Goal: Task Accomplishment & Management: Manage account settings

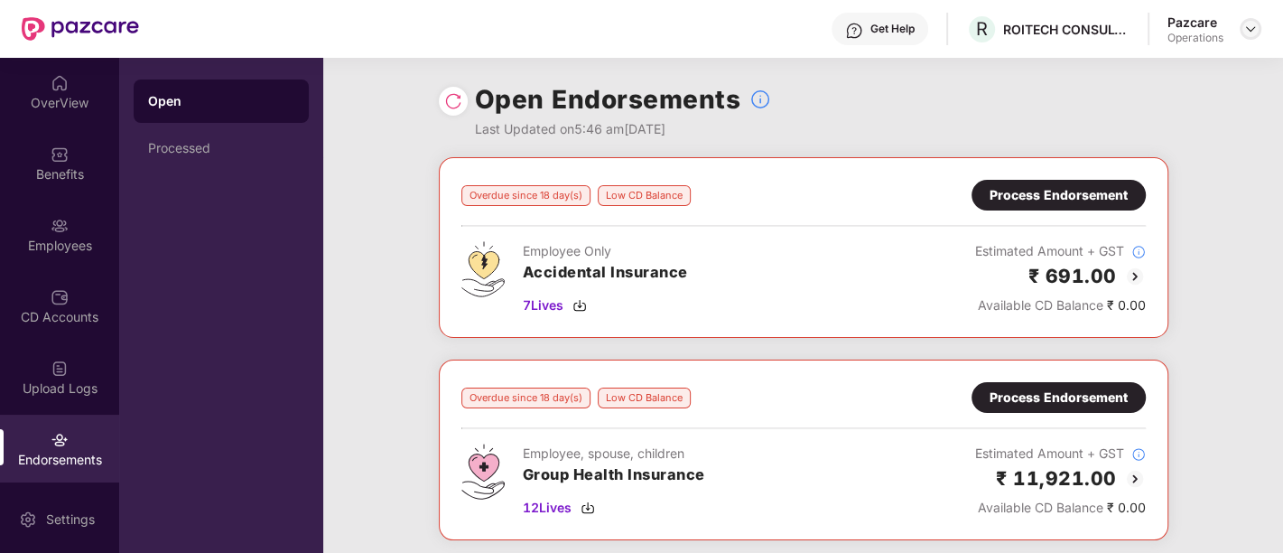
click at [1251, 32] on img at bounding box center [1251, 29] width 14 height 14
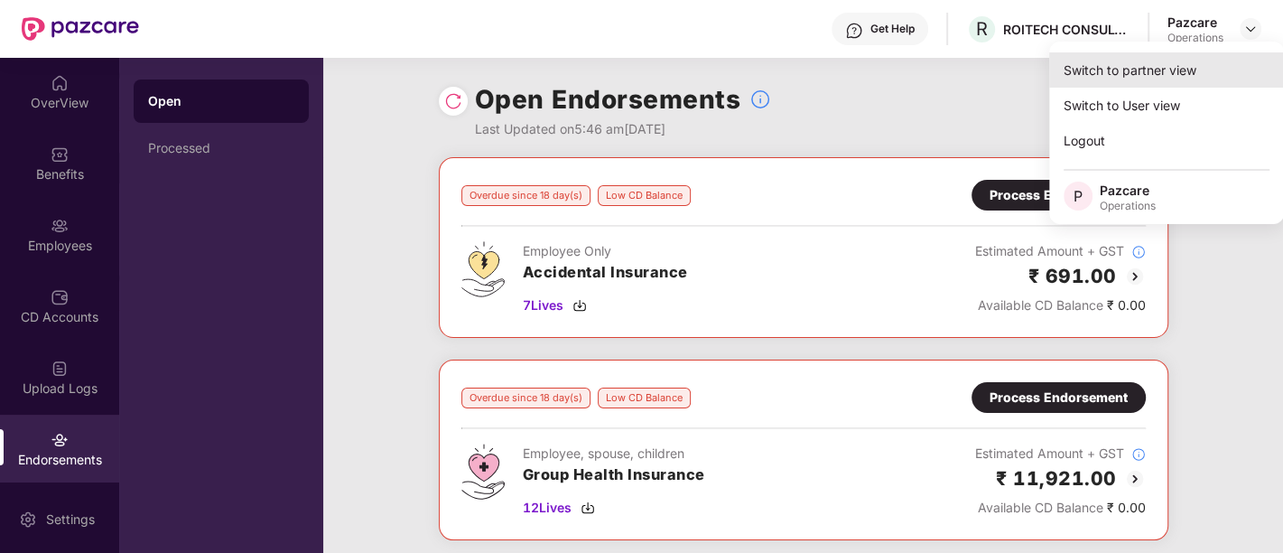
click at [1126, 70] on div "Switch to partner view" at bounding box center [1166, 69] width 235 height 35
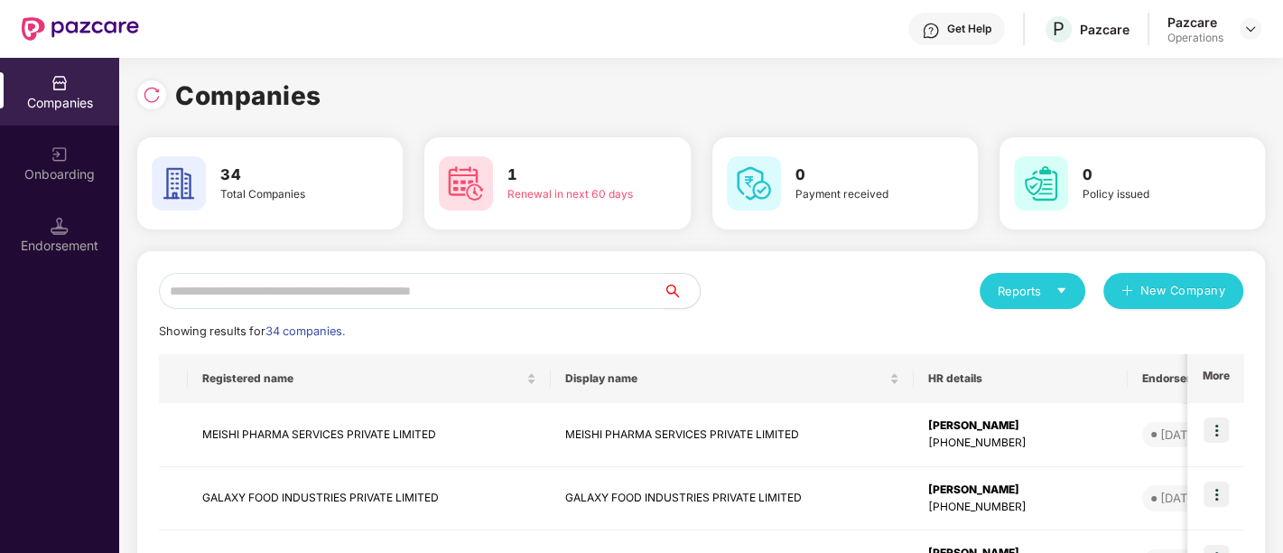
click at [509, 287] on input "text" at bounding box center [411, 291] width 505 height 36
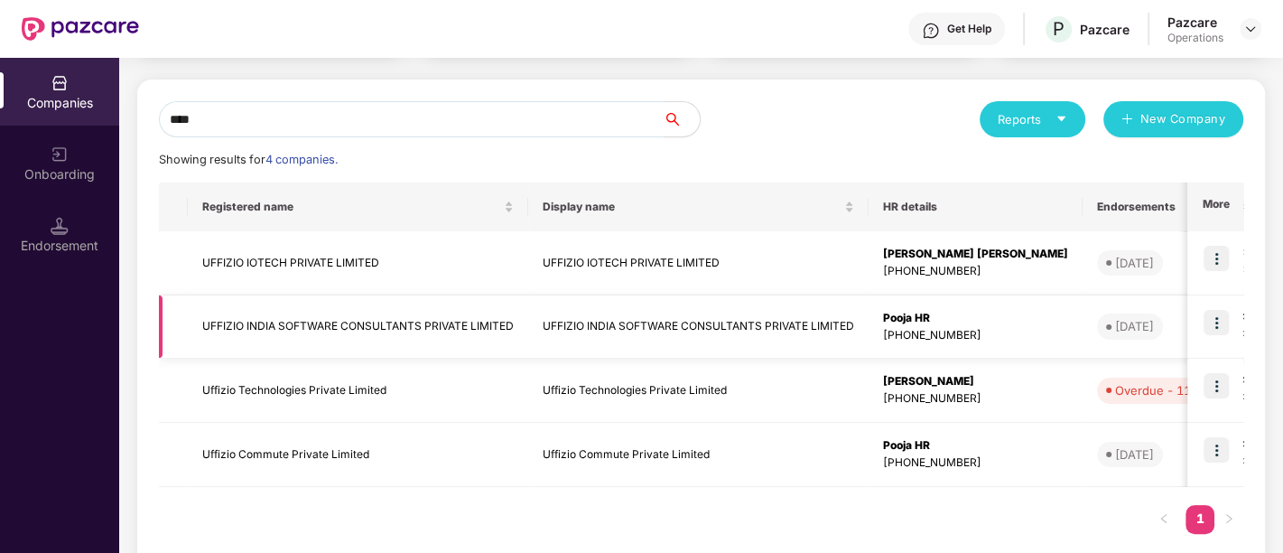
scroll to position [182, 0]
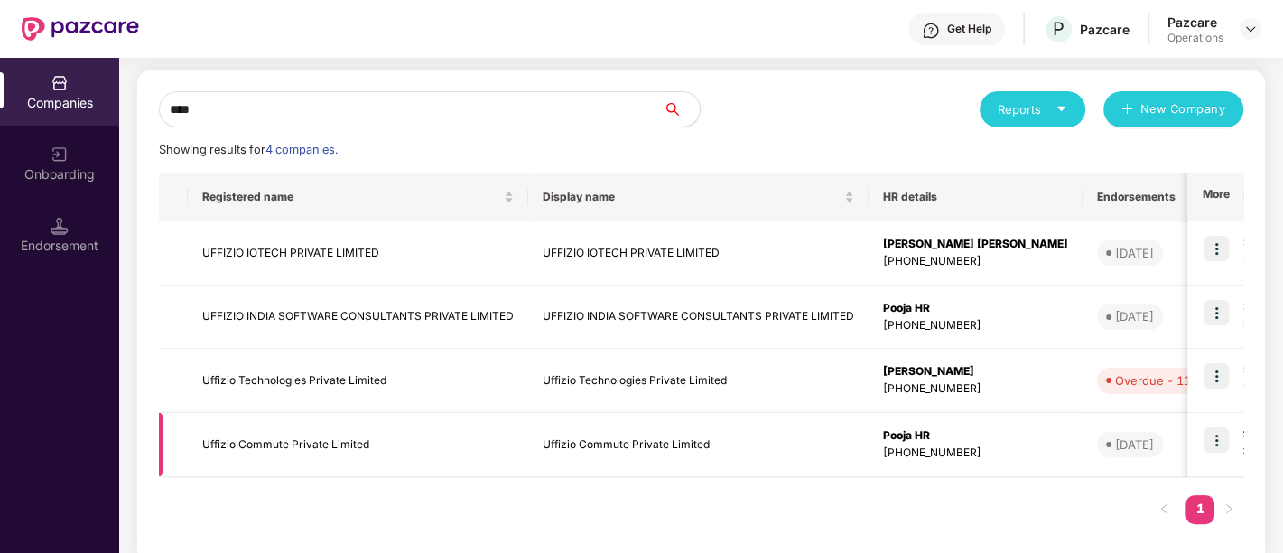
type input "****"
click at [1217, 438] on img at bounding box center [1216, 439] width 25 height 25
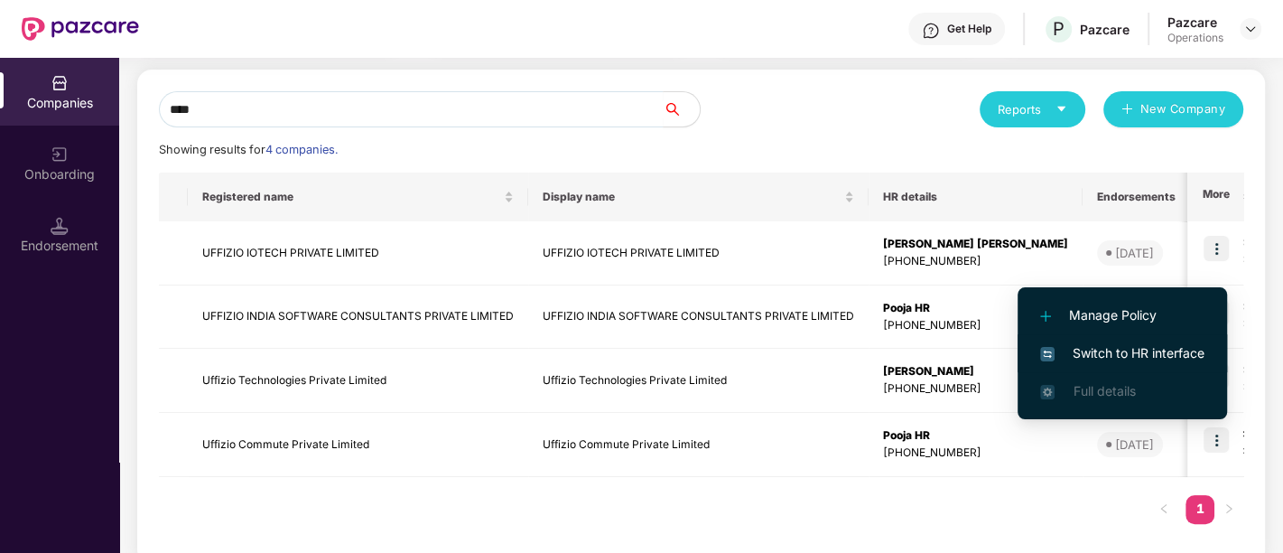
click at [1156, 340] on li "Switch to HR interface" at bounding box center [1123, 353] width 210 height 38
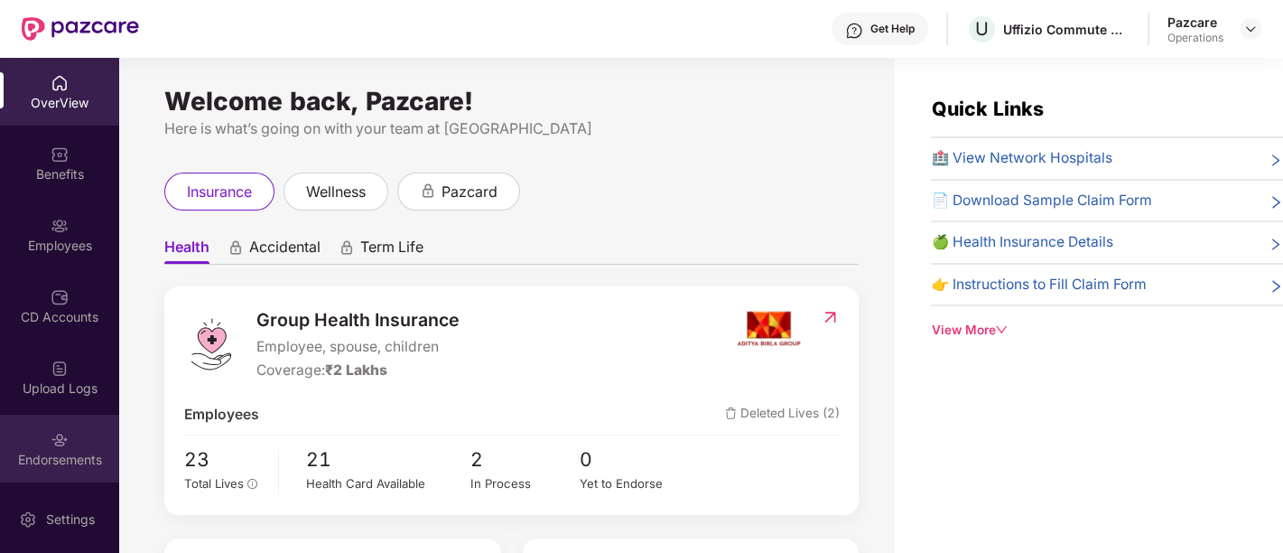
click at [84, 471] on div "Endorsements" at bounding box center [59, 449] width 119 height 68
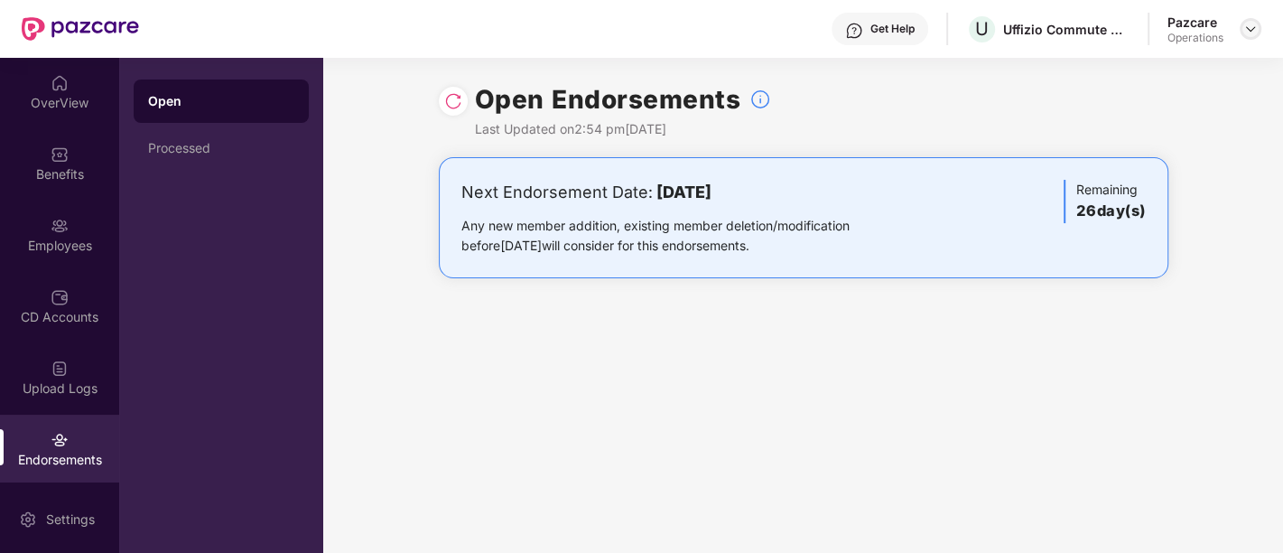
click at [1245, 24] on img at bounding box center [1251, 29] width 14 height 14
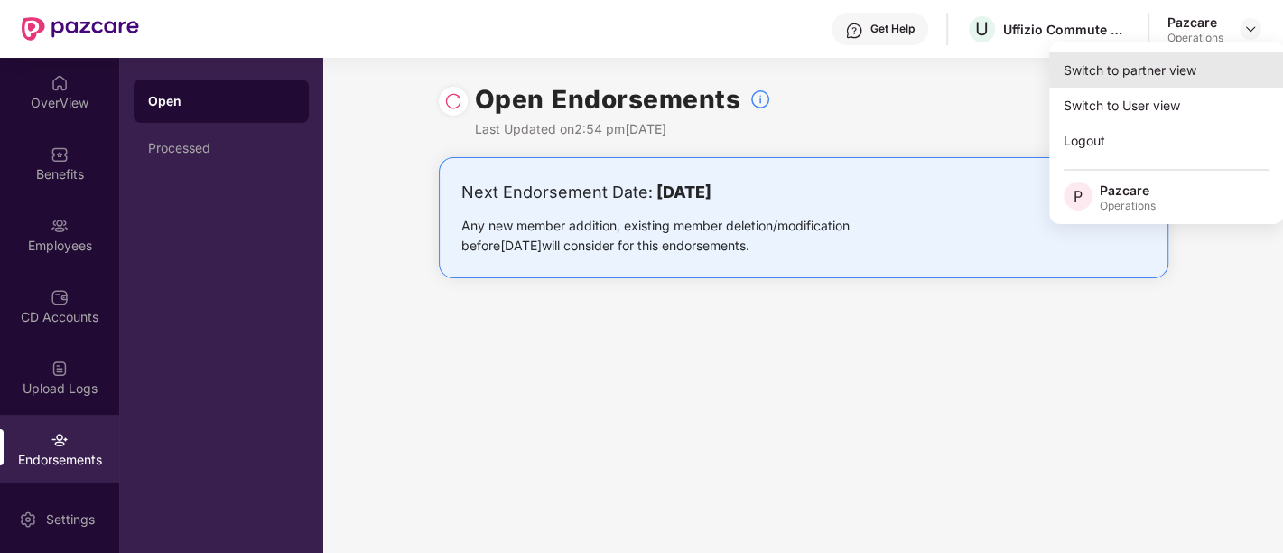
click at [1146, 70] on div "Switch to partner view" at bounding box center [1166, 69] width 235 height 35
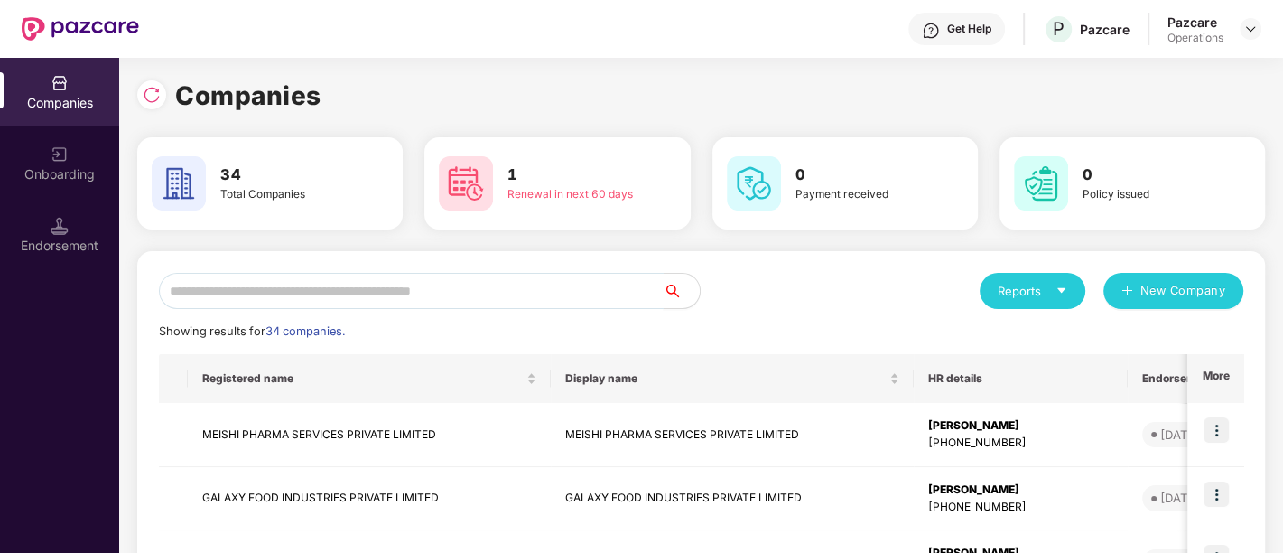
click at [548, 287] on input "text" at bounding box center [411, 291] width 505 height 36
type input "*"
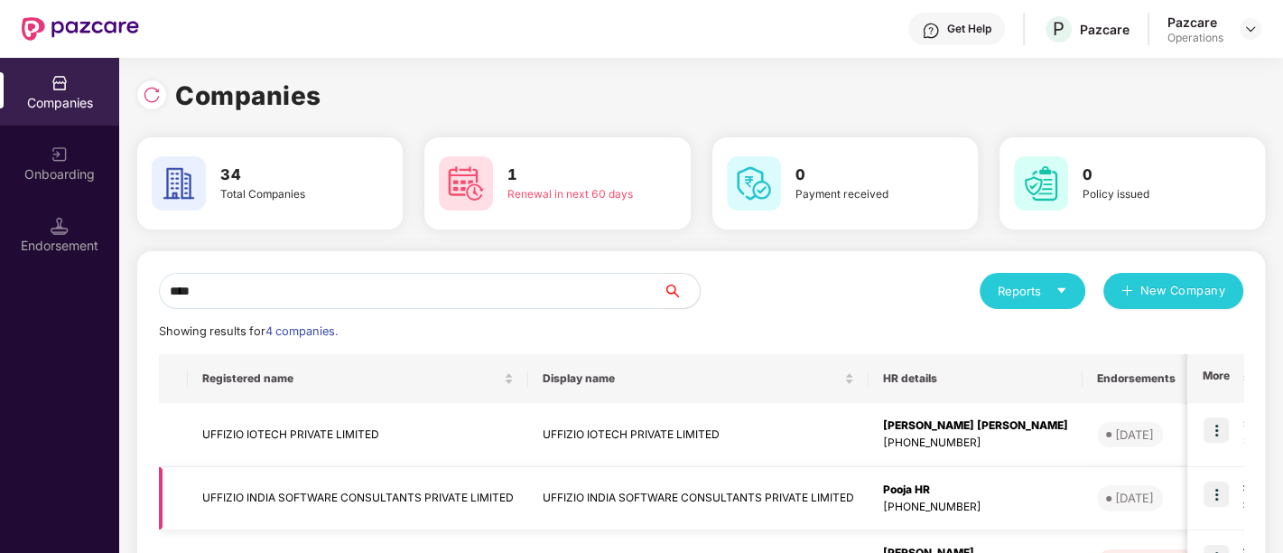
scroll to position [152, 0]
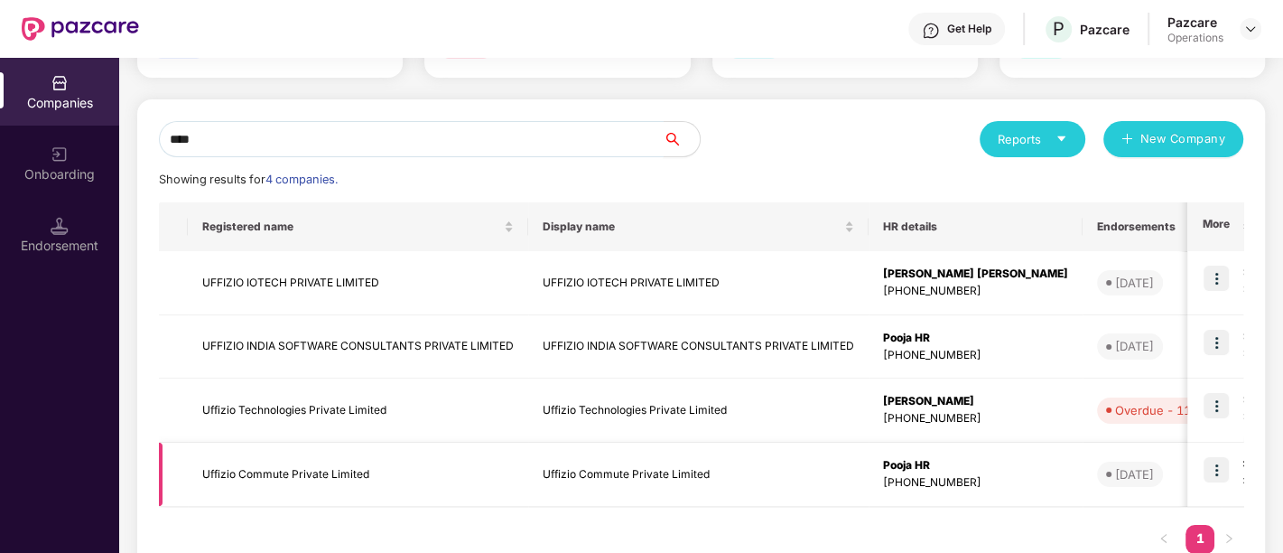
type input "****"
click at [1210, 468] on img at bounding box center [1216, 469] width 25 height 25
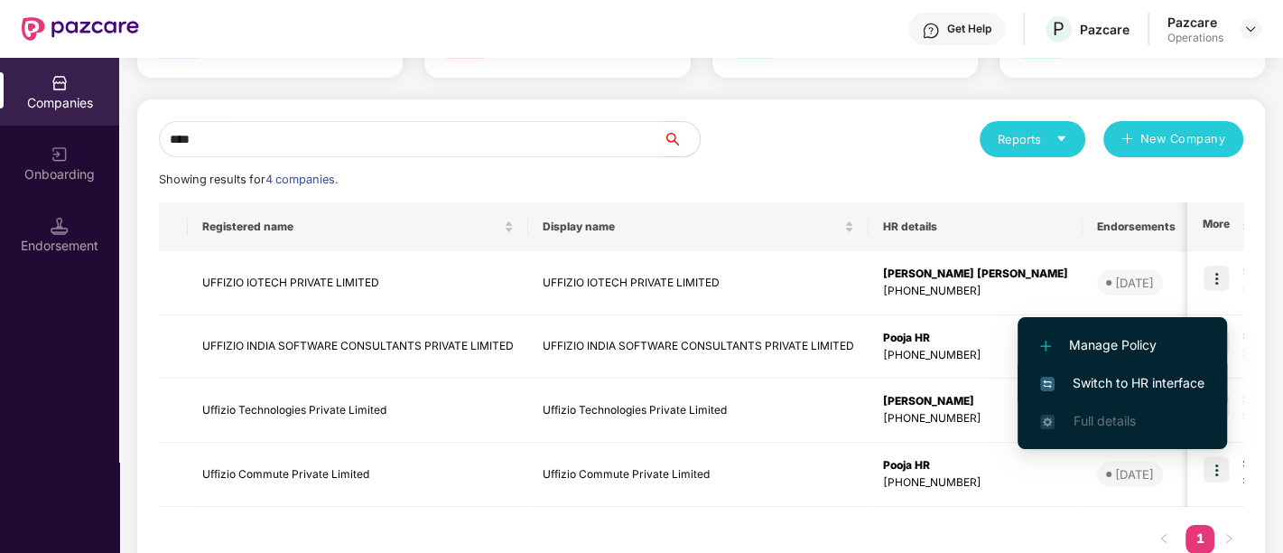
click at [1145, 388] on span "Switch to HR interface" at bounding box center [1122, 383] width 164 height 20
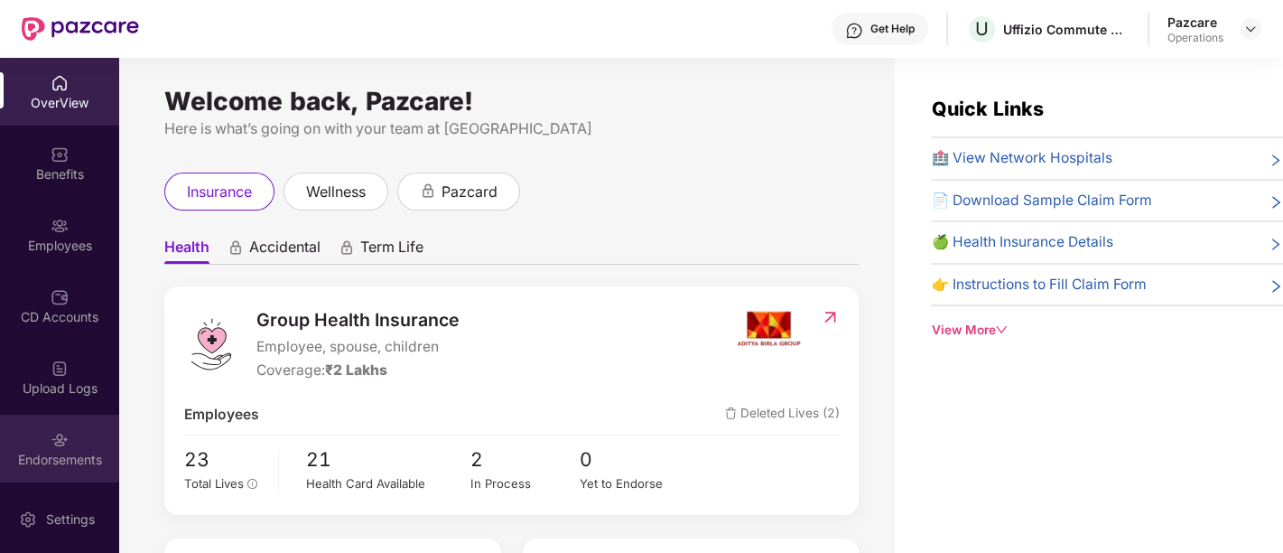
click at [51, 432] on img at bounding box center [60, 440] width 18 height 18
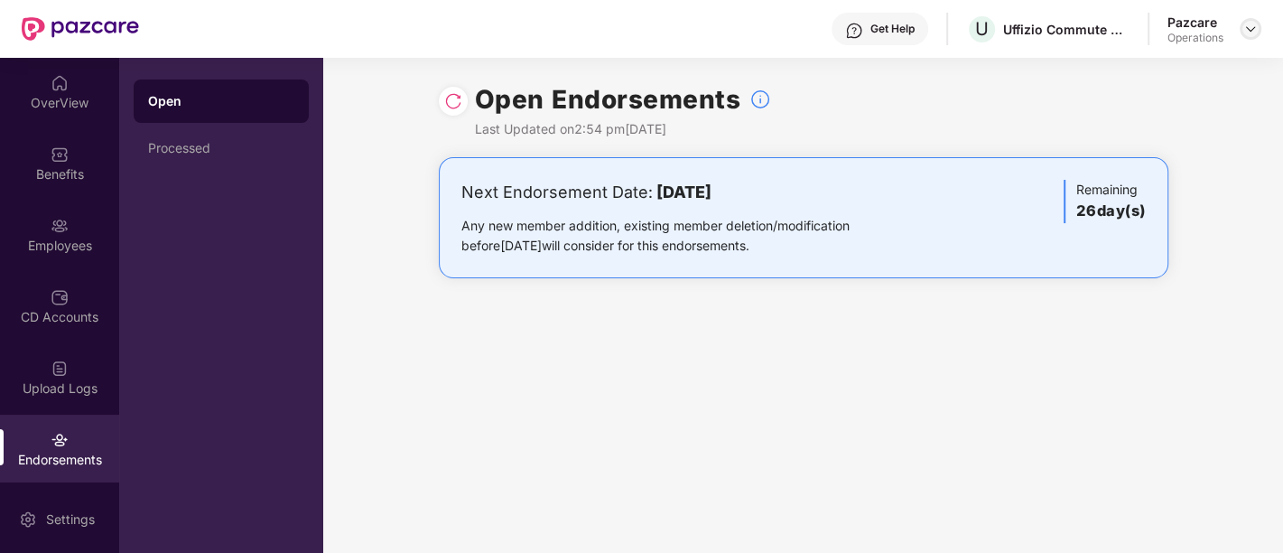
click at [1250, 27] on img at bounding box center [1251, 29] width 14 height 14
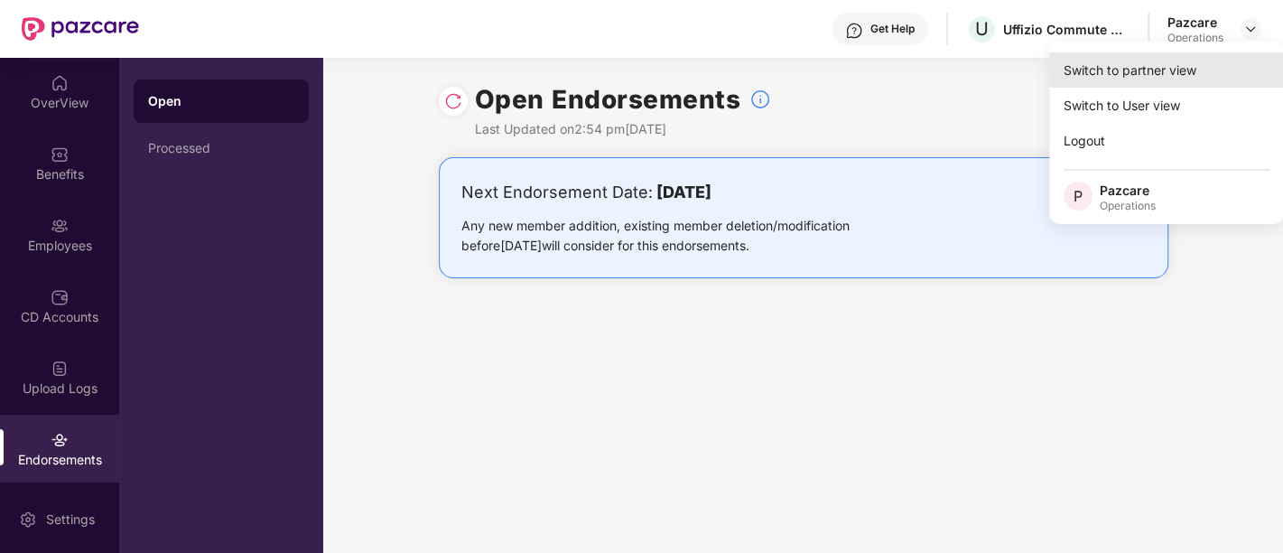
click at [1159, 62] on div "Switch to partner view" at bounding box center [1166, 69] width 235 height 35
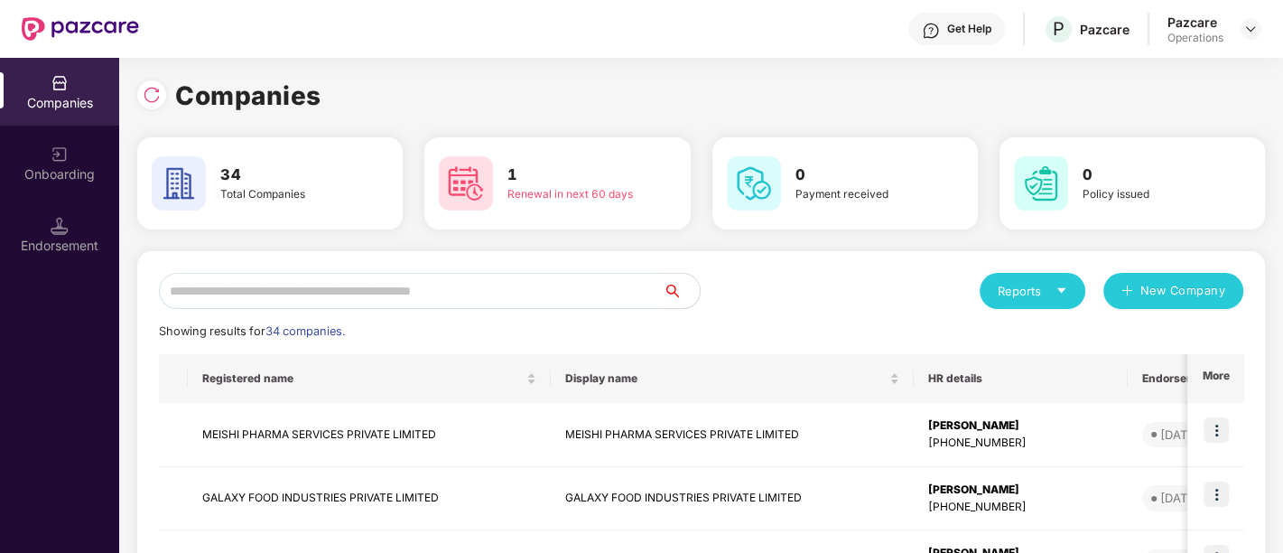
click at [489, 282] on input "text" at bounding box center [411, 291] width 505 height 36
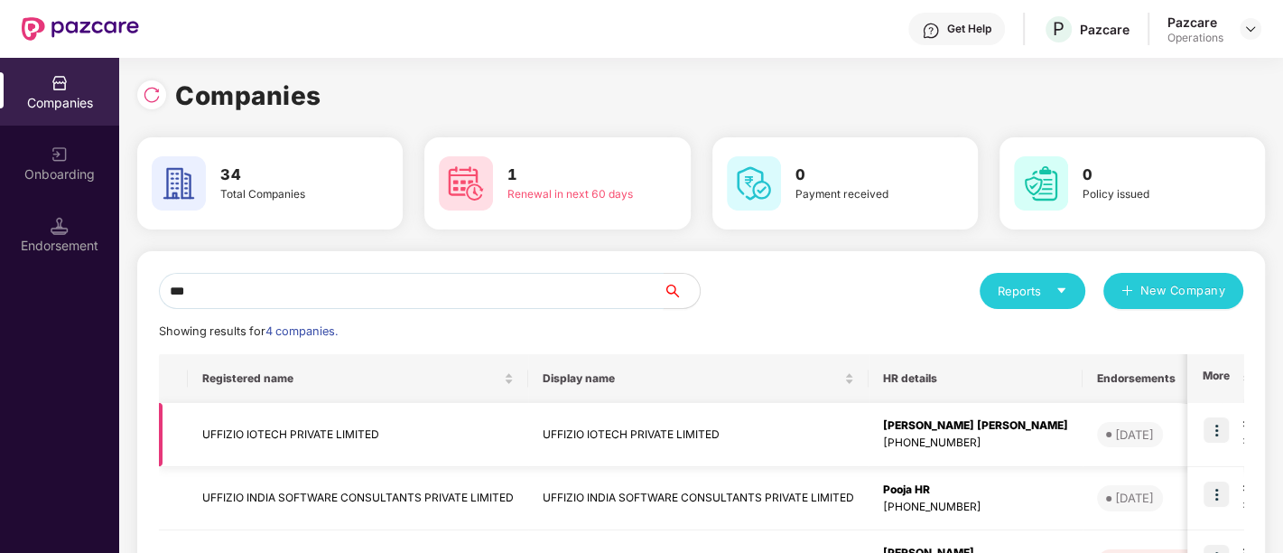
scroll to position [204, 0]
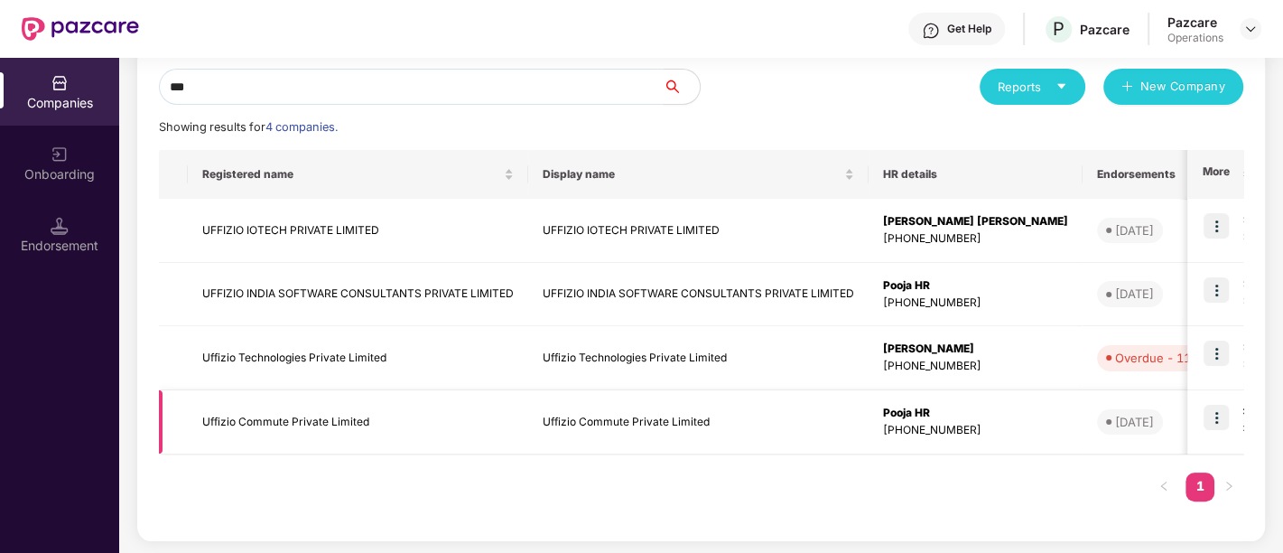
type input "***"
click at [367, 416] on td "Uffizio Commute Private Limited" at bounding box center [358, 422] width 340 height 64
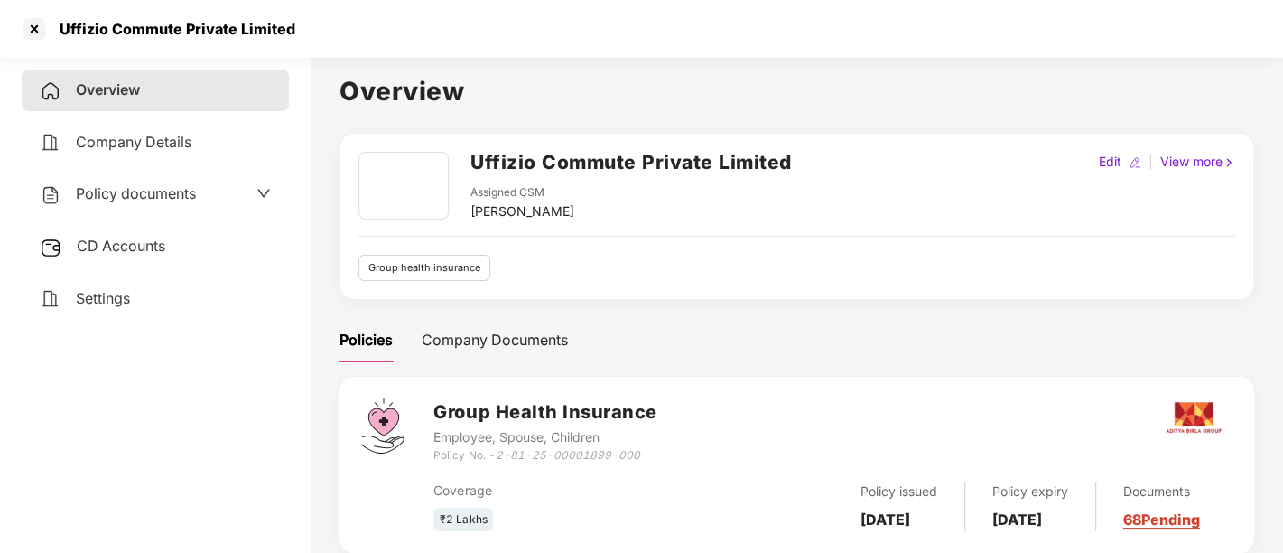
click at [145, 251] on span "CD Accounts" at bounding box center [121, 246] width 89 height 18
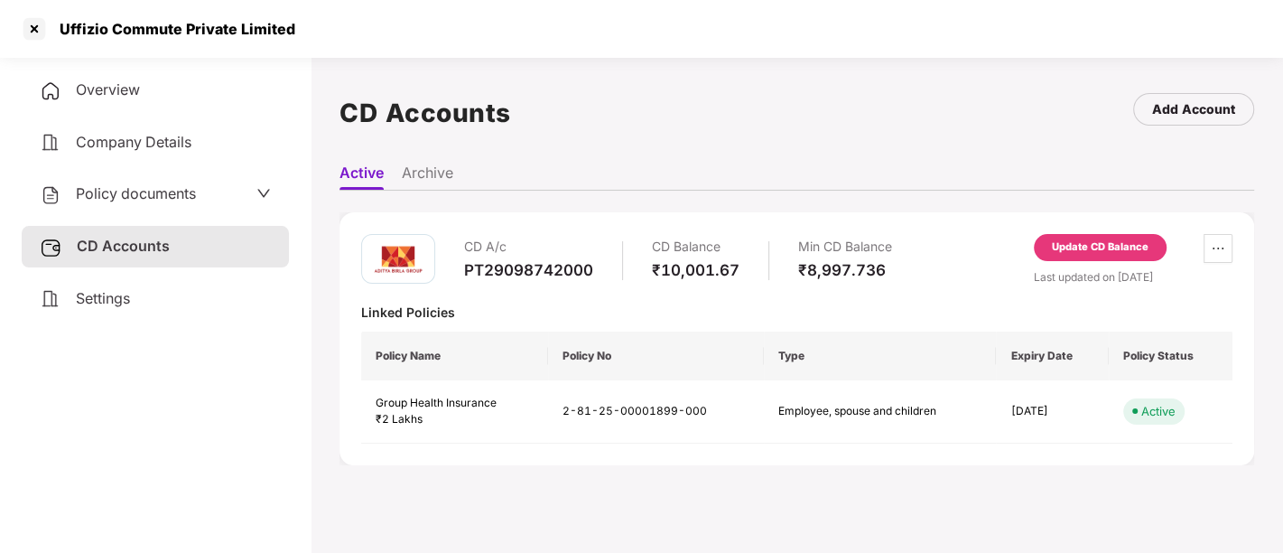
click at [173, 184] on span "Policy documents" at bounding box center [136, 193] width 120 height 18
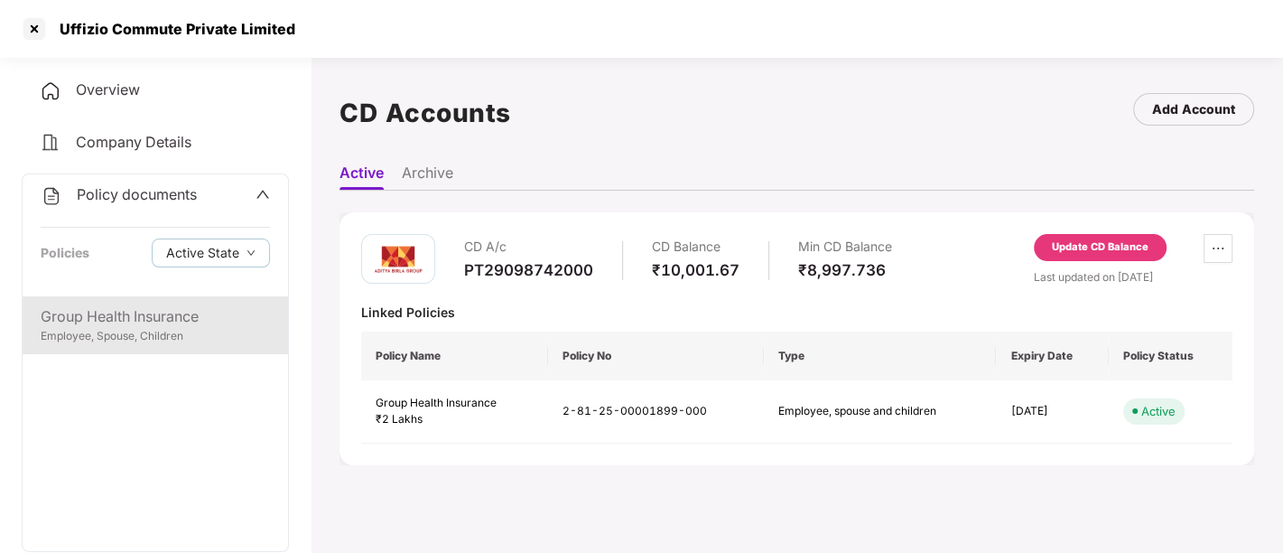
click at [151, 314] on div "Group Health Insurance" at bounding box center [155, 316] width 229 height 23
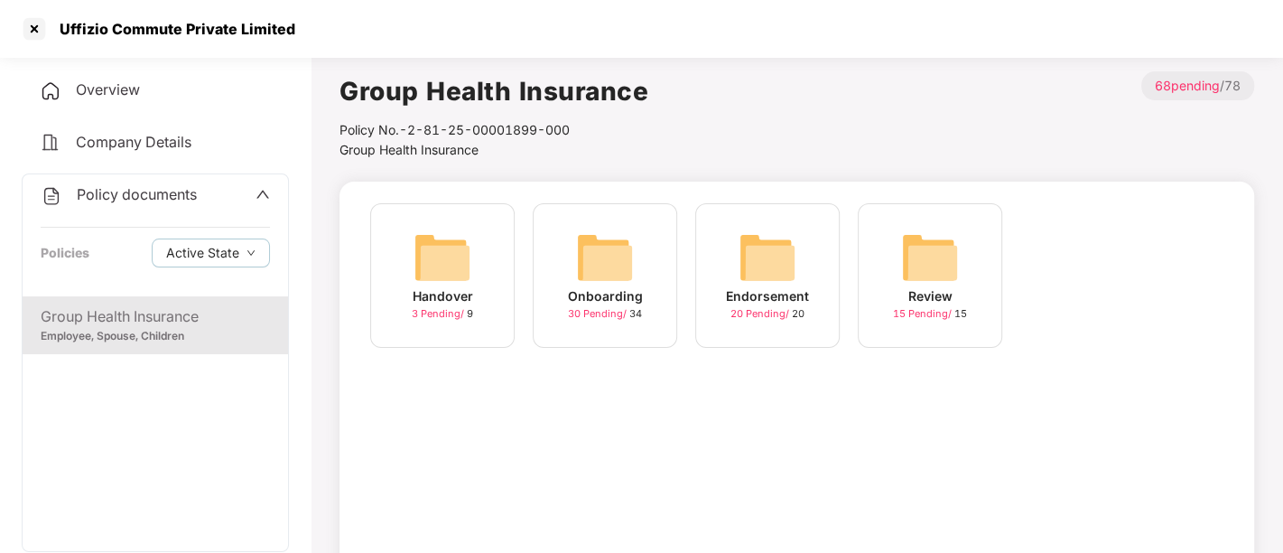
click at [753, 312] on span "20 Pending /" at bounding box center [761, 313] width 61 height 13
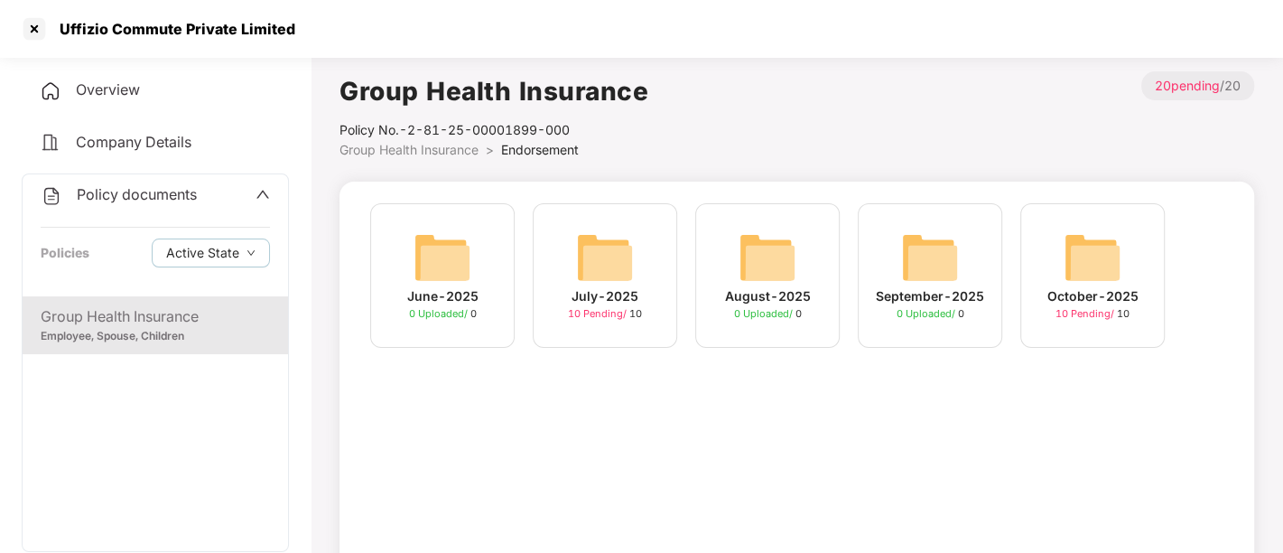
click at [1083, 313] on span "10 Pending /" at bounding box center [1086, 313] width 61 height 13
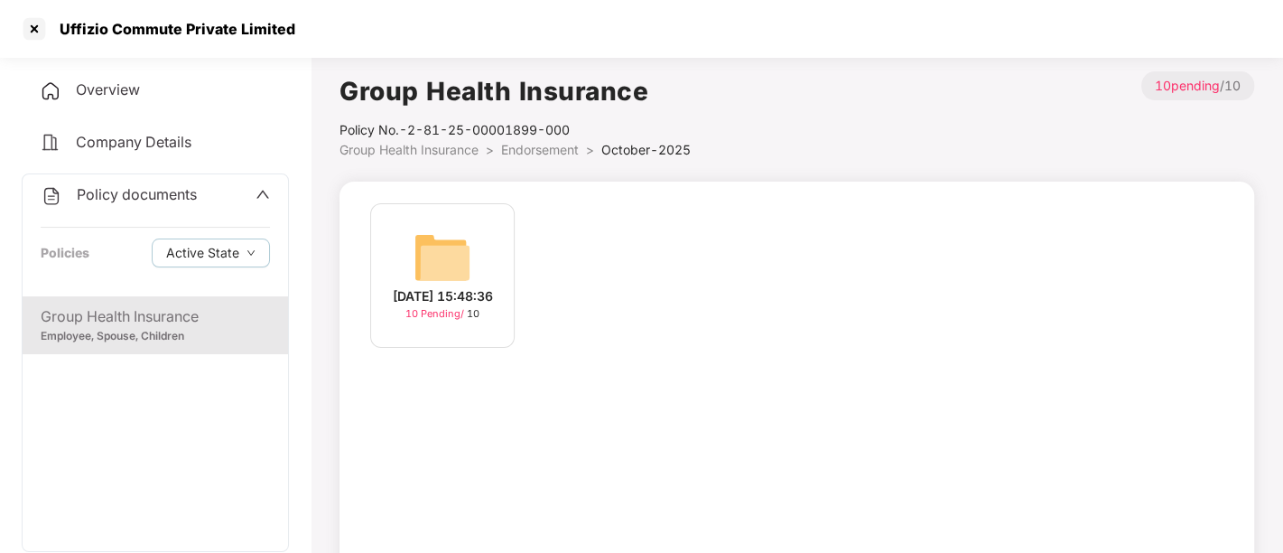
click at [427, 320] on span "10 Pending /" at bounding box center [436, 313] width 61 height 13
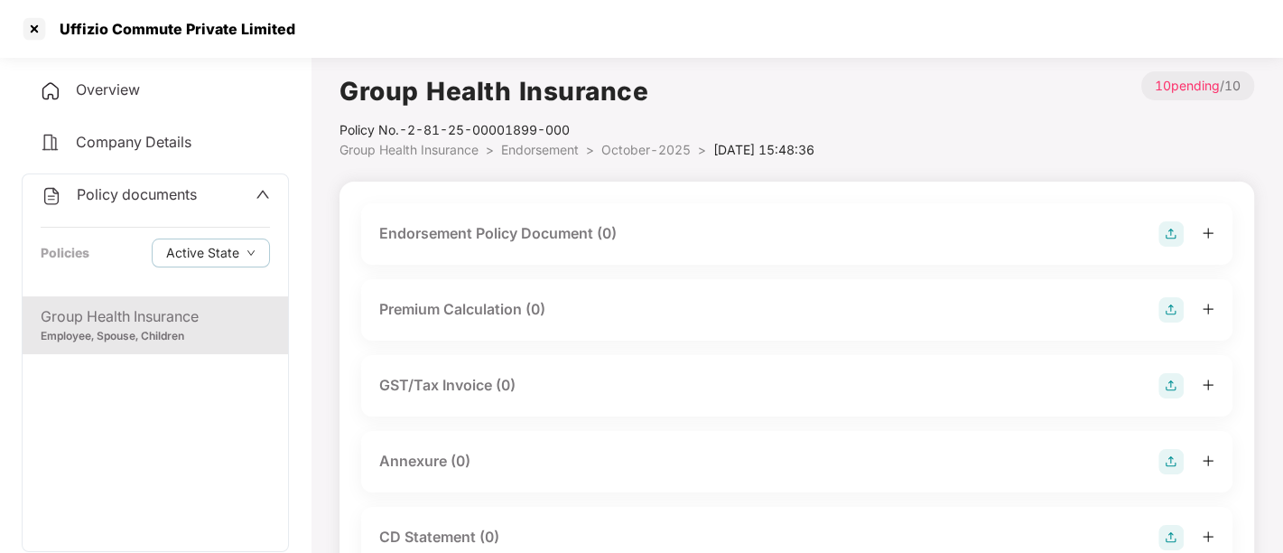
click at [1173, 232] on img at bounding box center [1171, 233] width 25 height 25
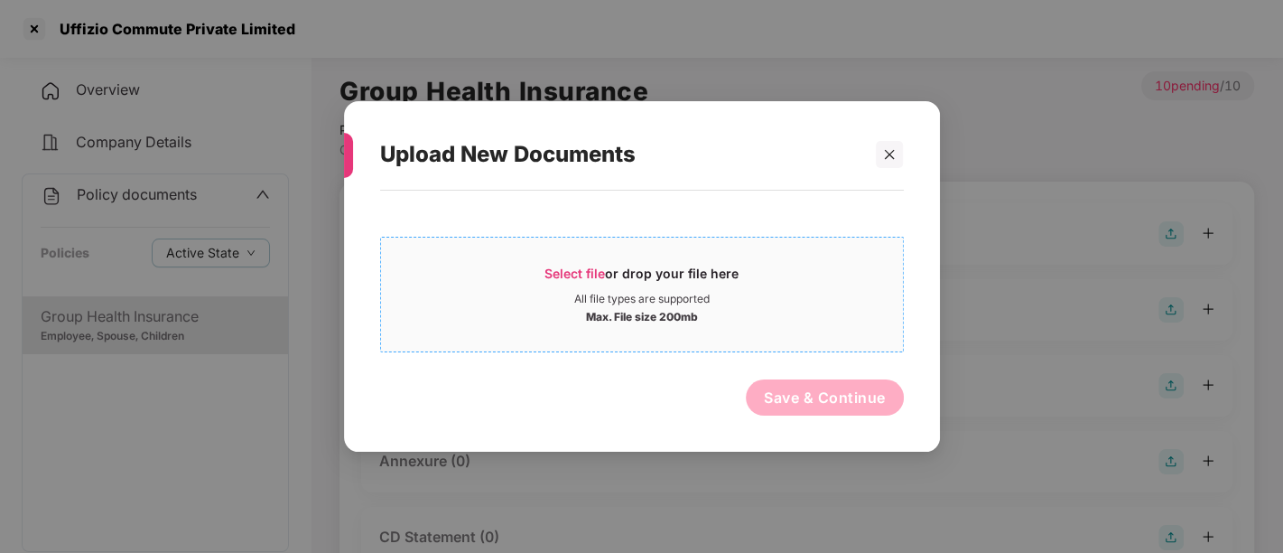
click at [572, 269] on span "Select file" at bounding box center [575, 273] width 61 height 15
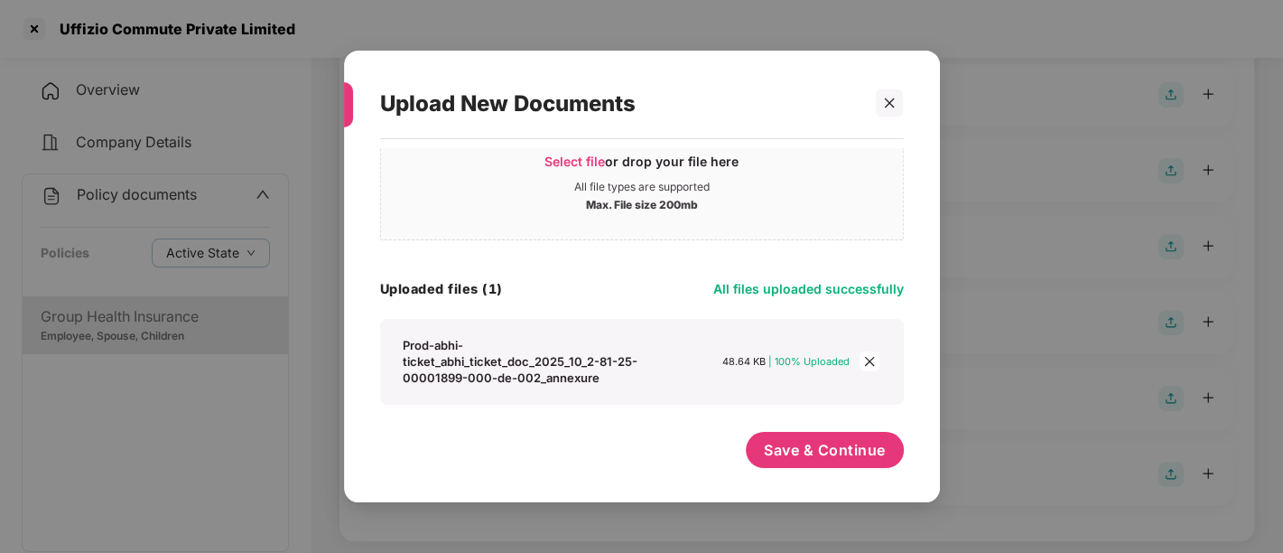
scroll to position [452, 0]
click at [872, 359] on icon "close" at bounding box center [869, 361] width 13 height 13
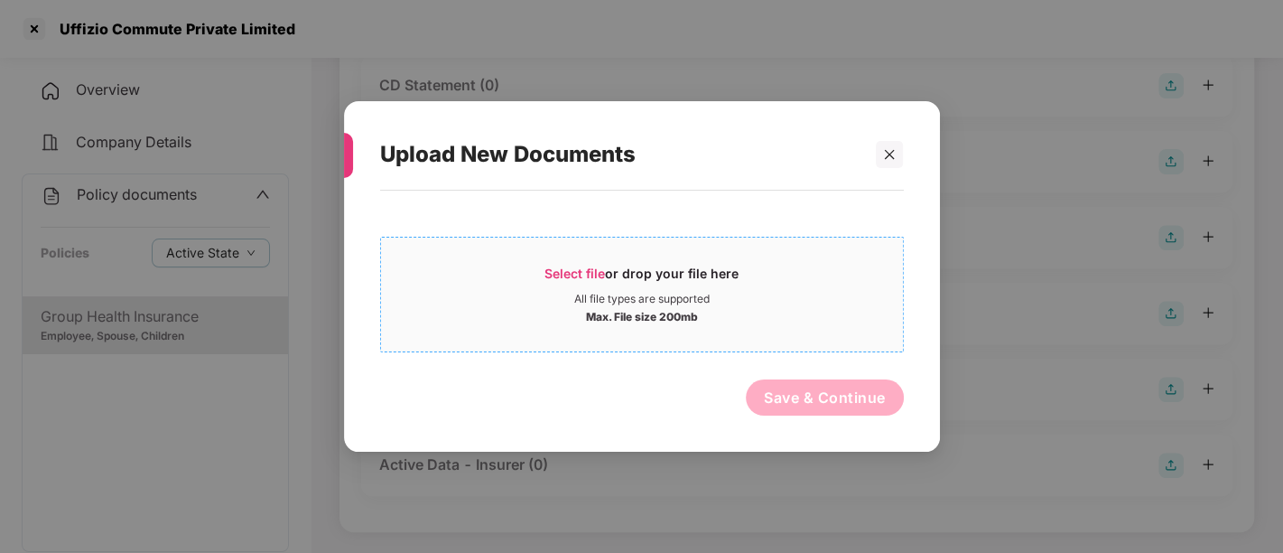
click at [603, 269] on span "Select file" at bounding box center [575, 273] width 61 height 15
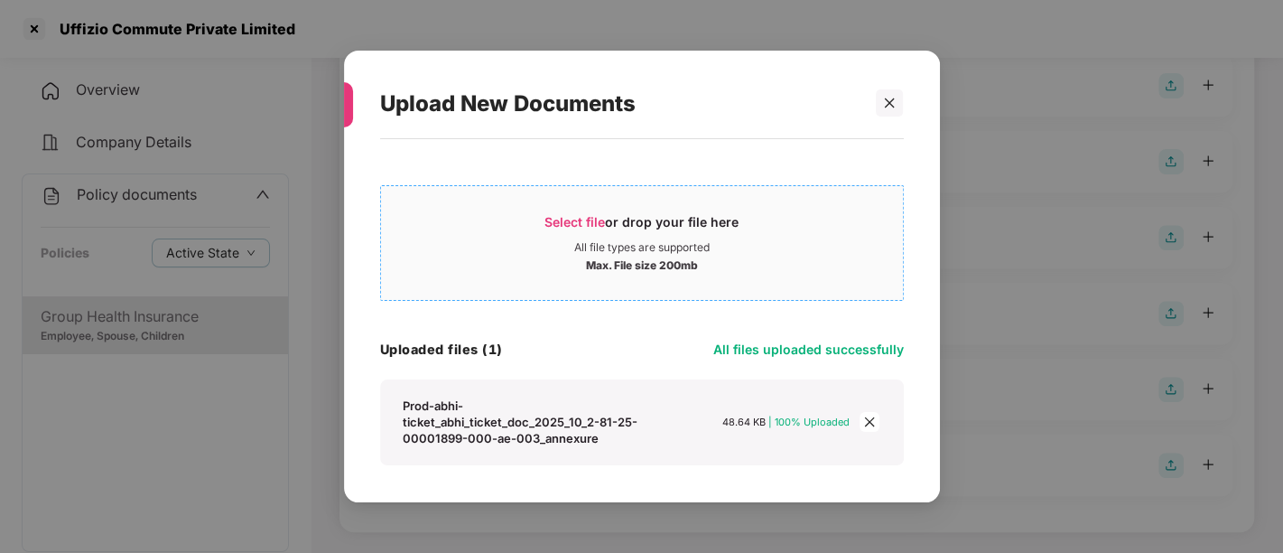
click at [608, 244] on div "All file types are supported" at bounding box center [641, 247] width 135 height 14
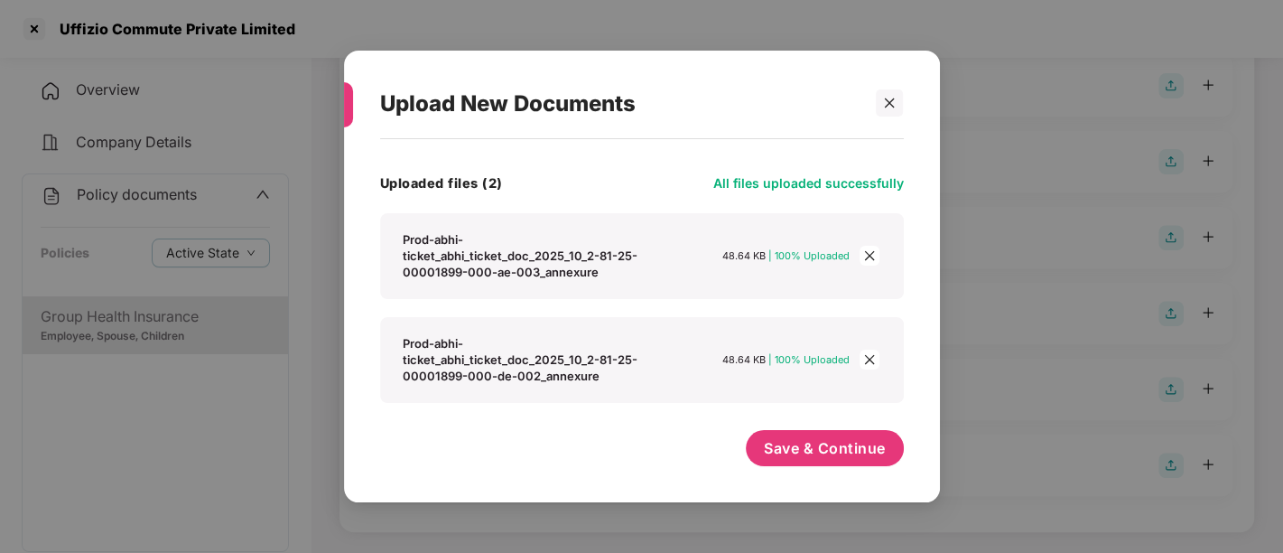
scroll to position [164, 0]
click at [806, 450] on span "Save & Continue" at bounding box center [825, 450] width 122 height 20
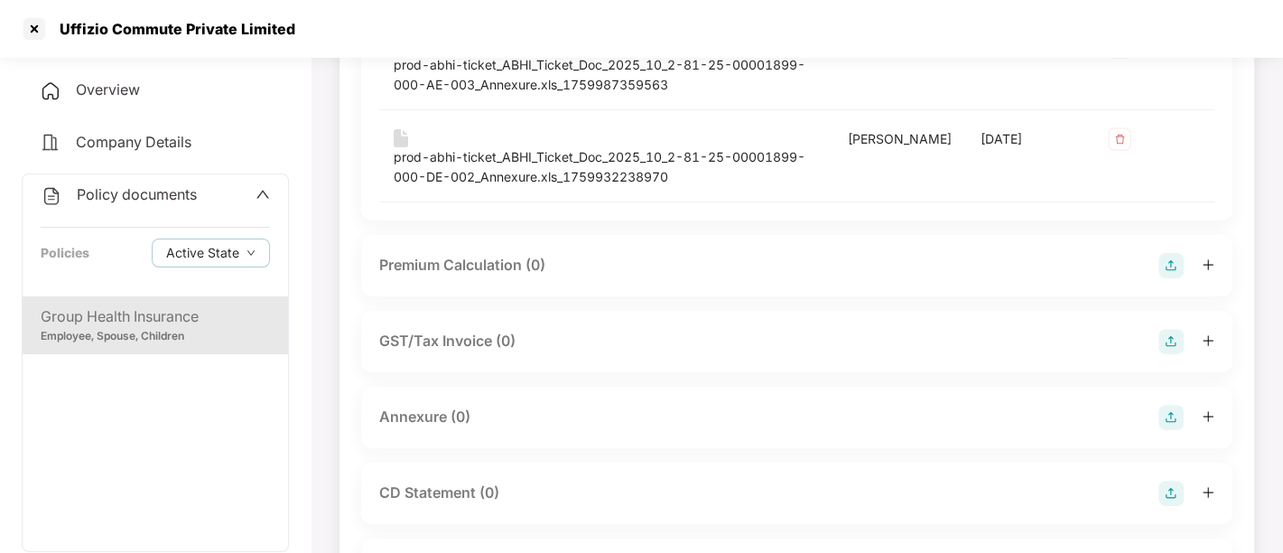
scroll to position [299, 0]
click at [1169, 416] on img at bounding box center [1171, 418] width 25 height 25
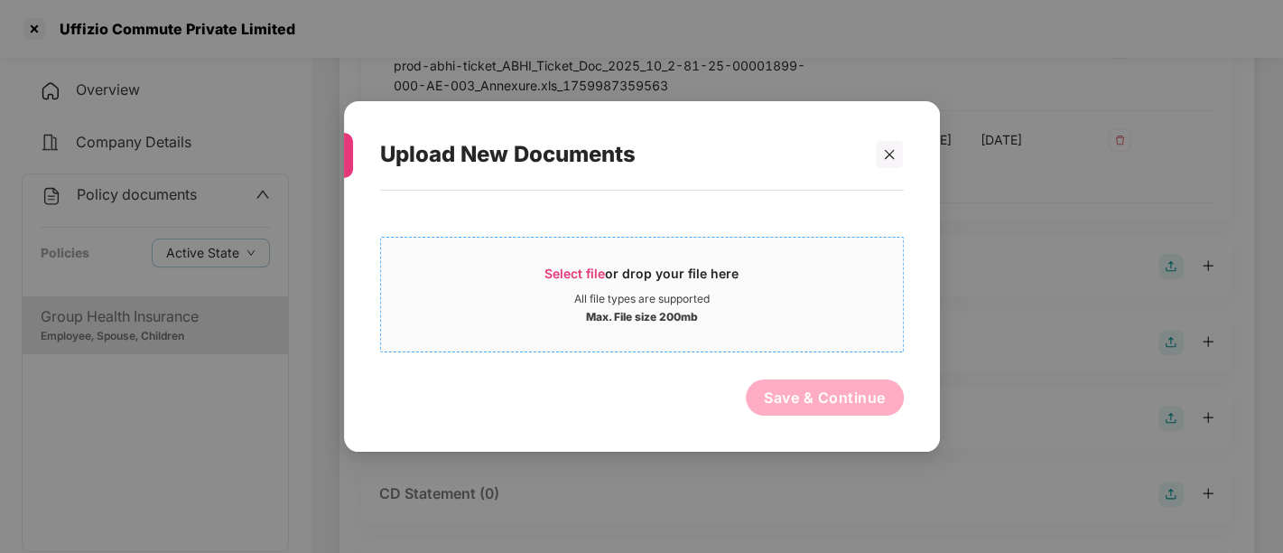
click at [605, 272] on span "Select file" at bounding box center [575, 273] width 61 height 15
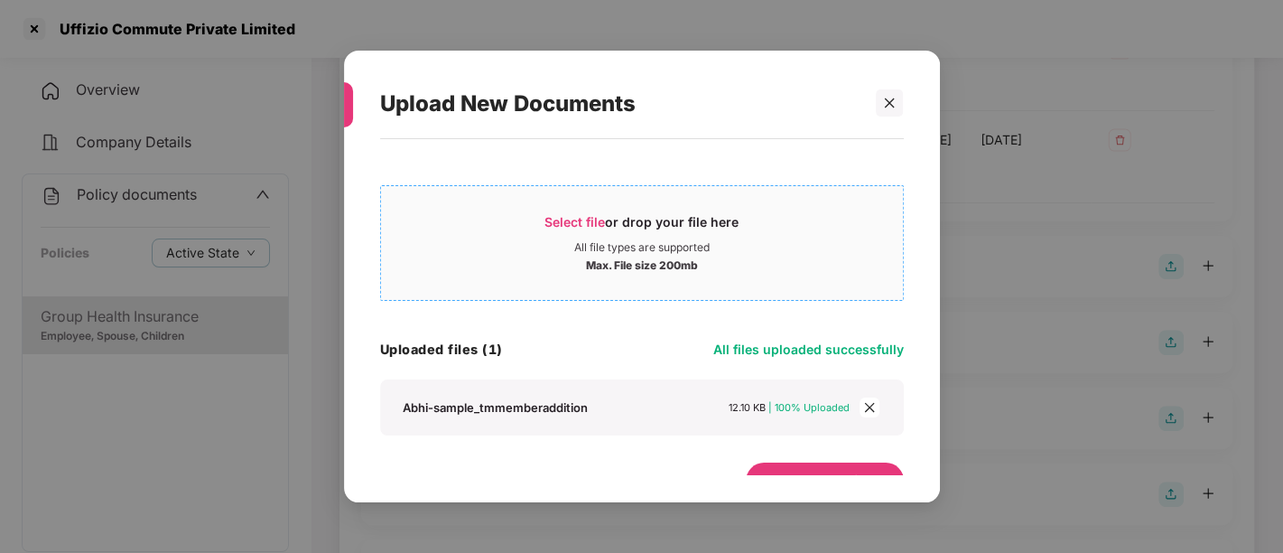
click at [564, 230] on div "Select file or drop your file here" at bounding box center [642, 226] width 194 height 27
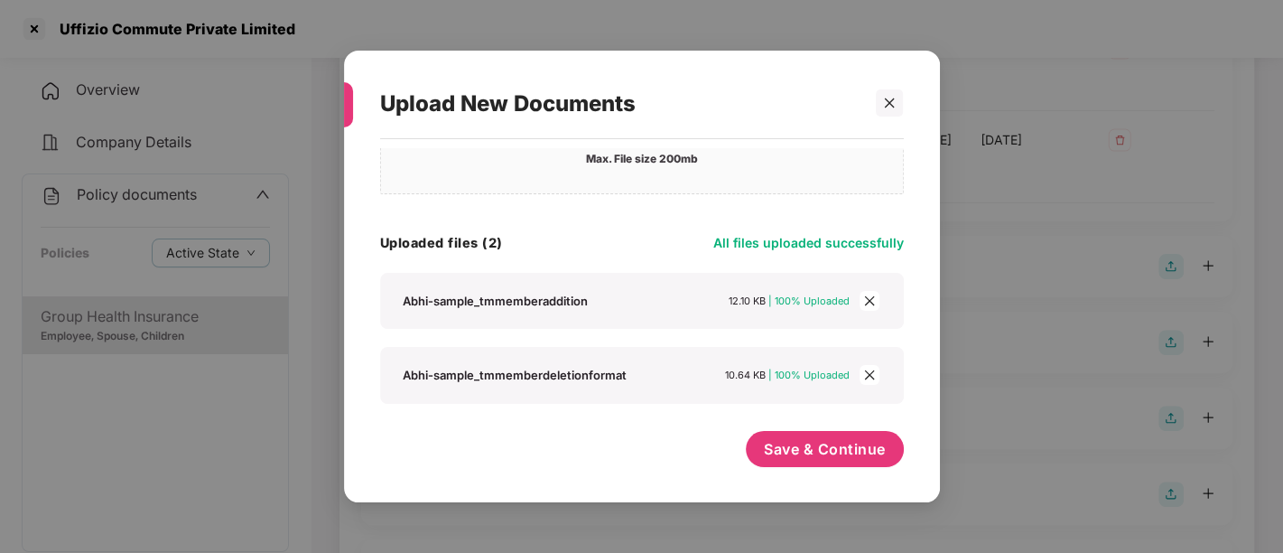
scroll to position [106, 0]
click at [817, 449] on span "Save & Continue" at bounding box center [825, 450] width 122 height 20
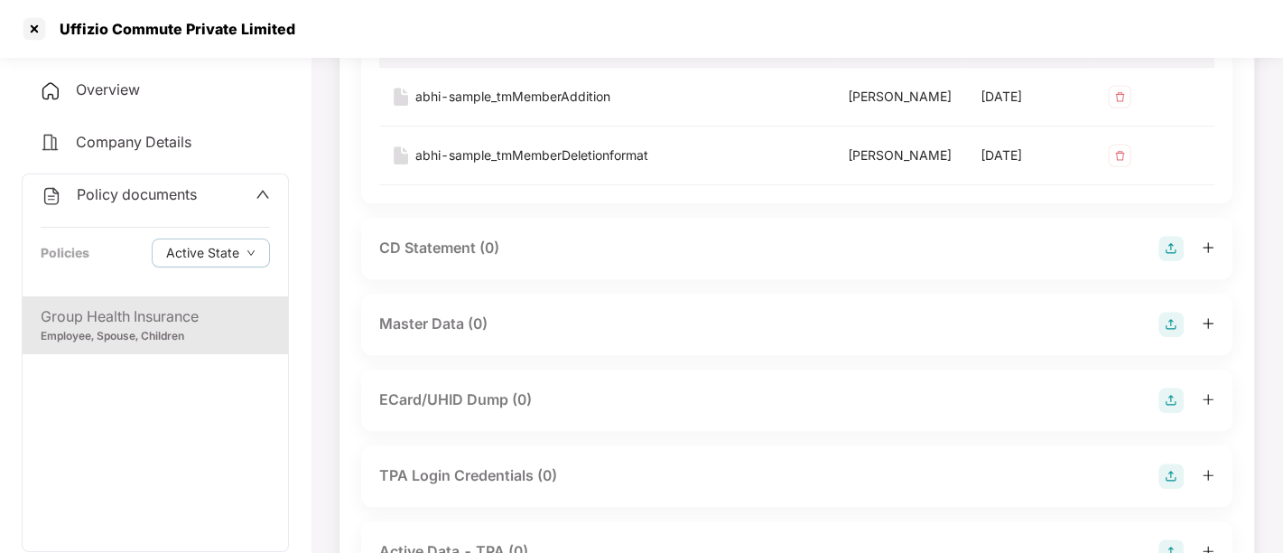
scroll to position [894, 0]
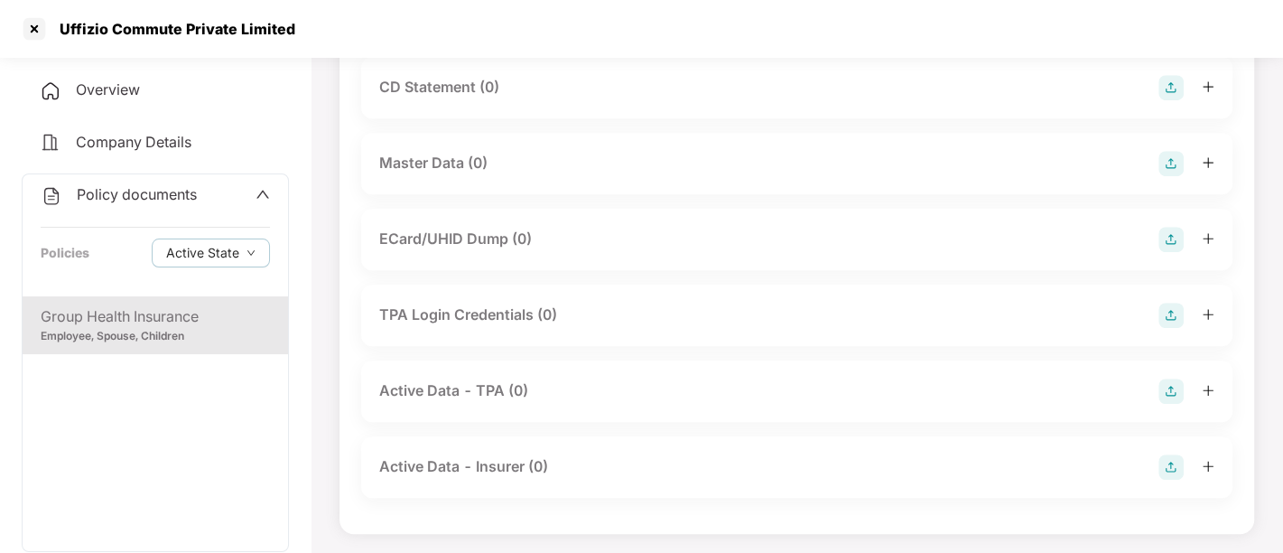
click at [1170, 161] on img at bounding box center [1171, 163] width 25 height 25
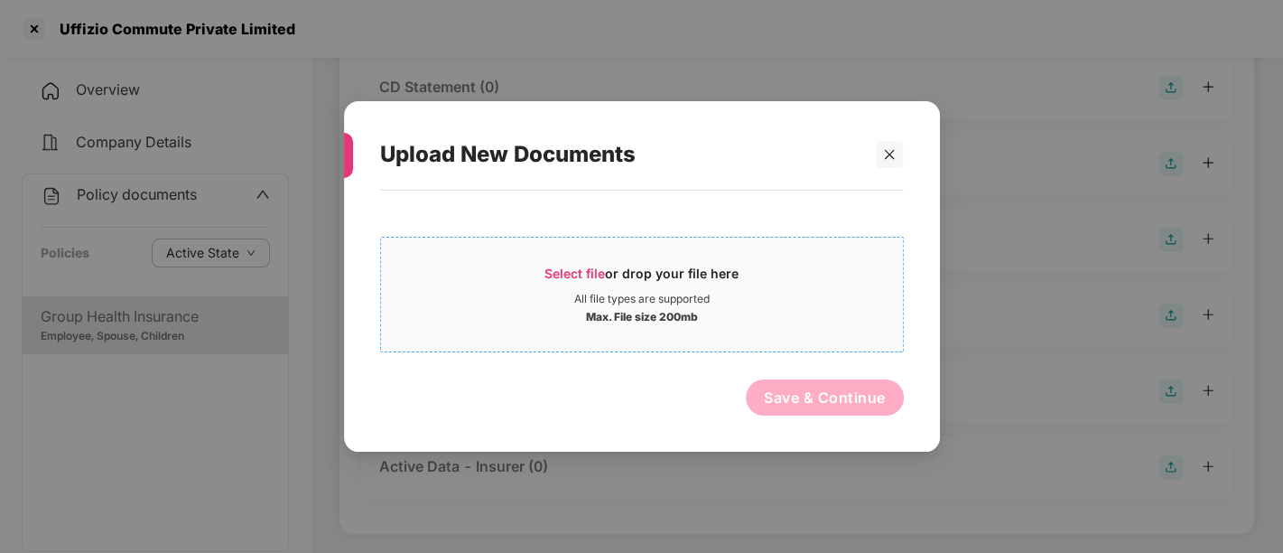
click at [567, 274] on span "Select file" at bounding box center [575, 273] width 61 height 15
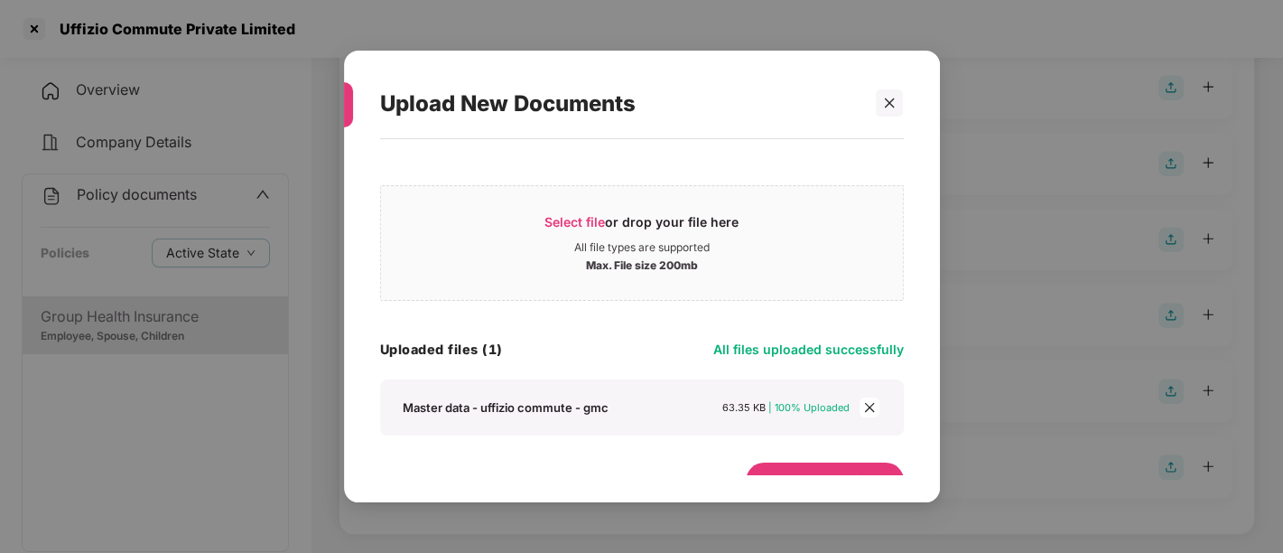
scroll to position [31, 0]
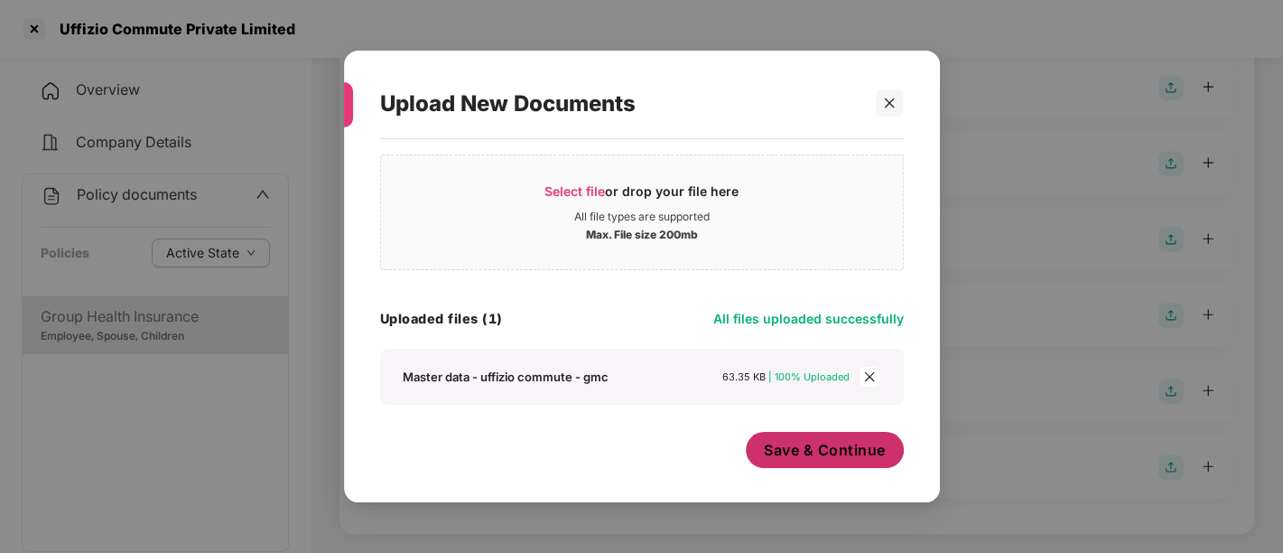
click at [824, 447] on span "Save & Continue" at bounding box center [825, 450] width 122 height 20
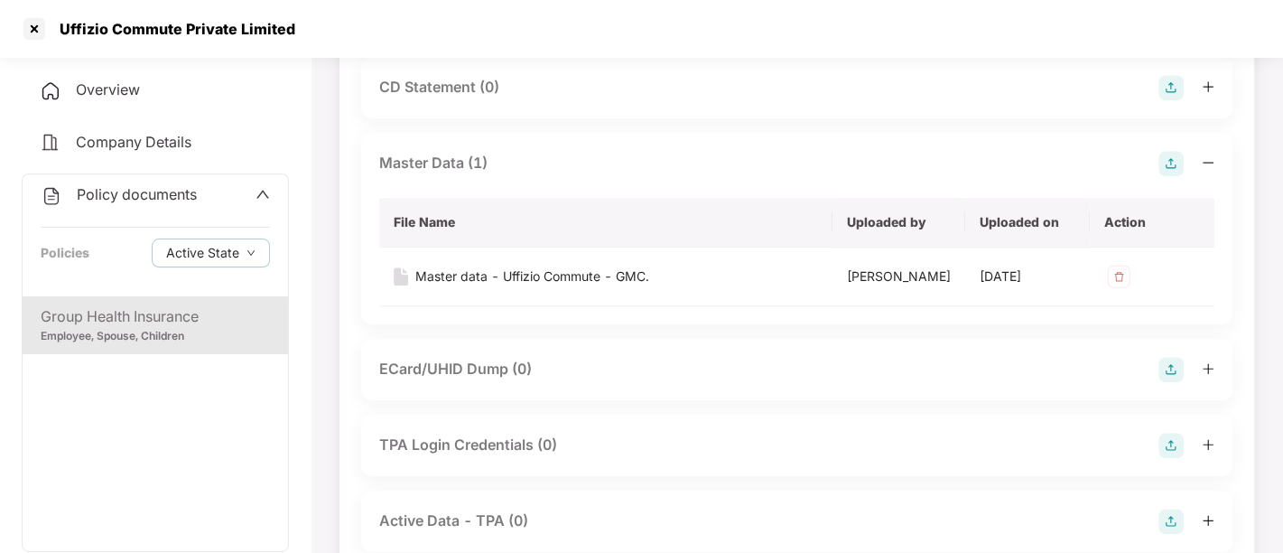
click at [262, 206] on div "Policy documents Policies Active State" at bounding box center [156, 235] width 266 height 122
click at [256, 200] on icon "up" at bounding box center [263, 194] width 14 height 14
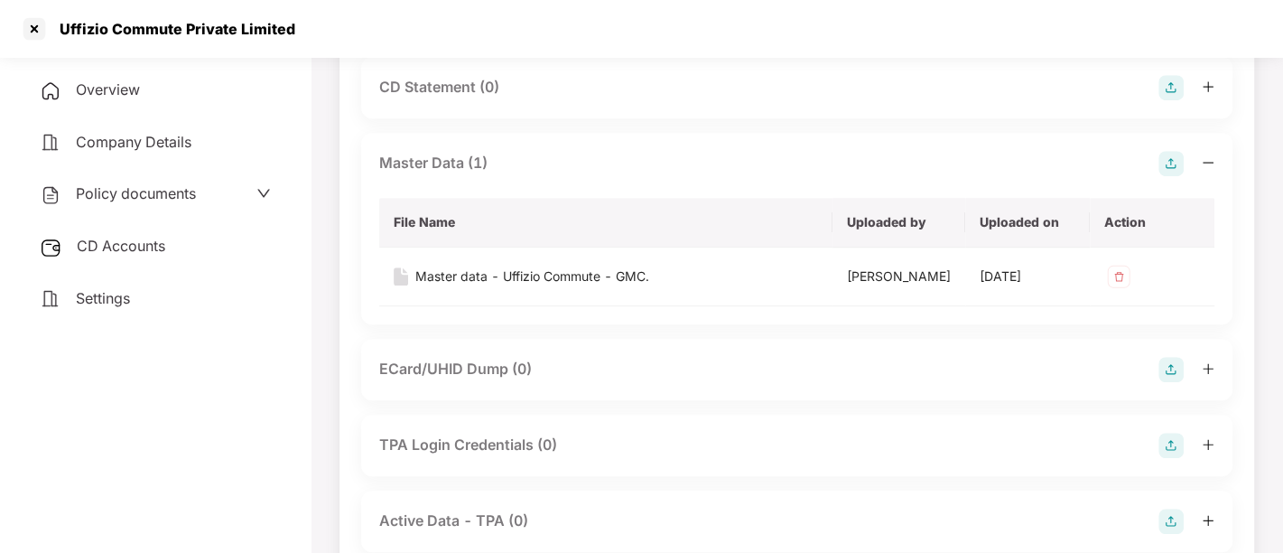
click at [185, 248] on div "CD Accounts" at bounding box center [155, 247] width 267 height 42
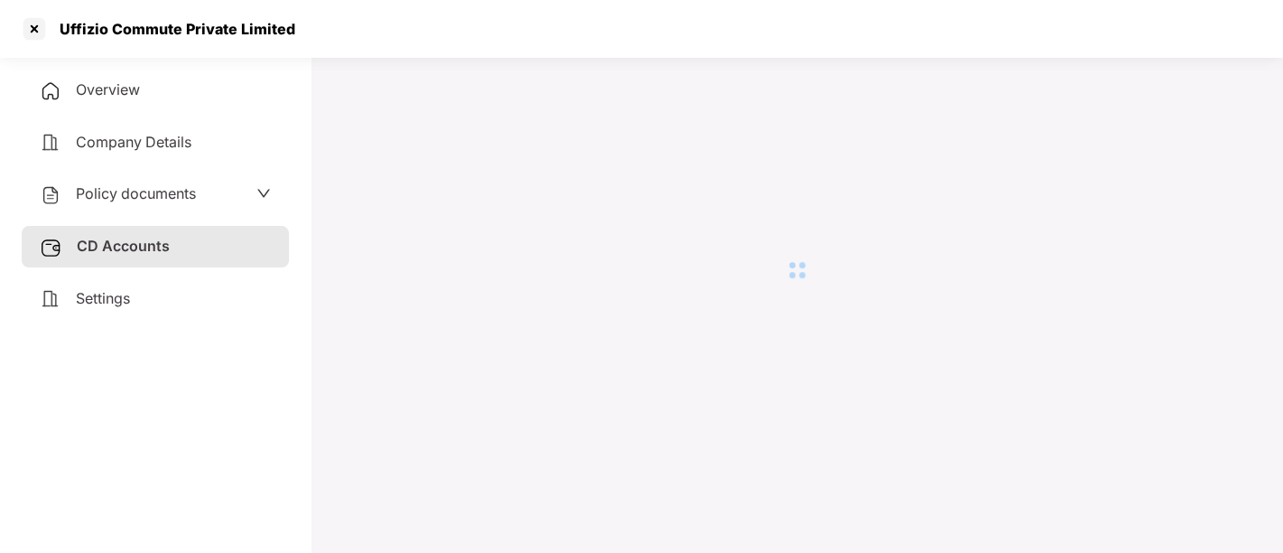
scroll to position [49, 0]
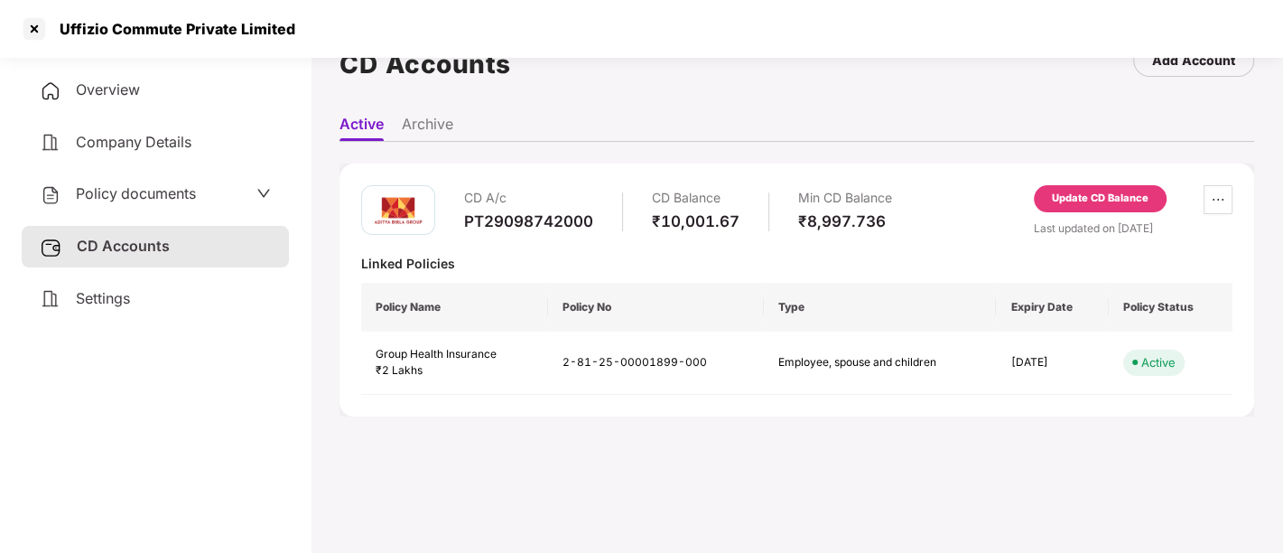
click at [1101, 193] on div "Update CD Balance" at bounding box center [1100, 199] width 97 height 16
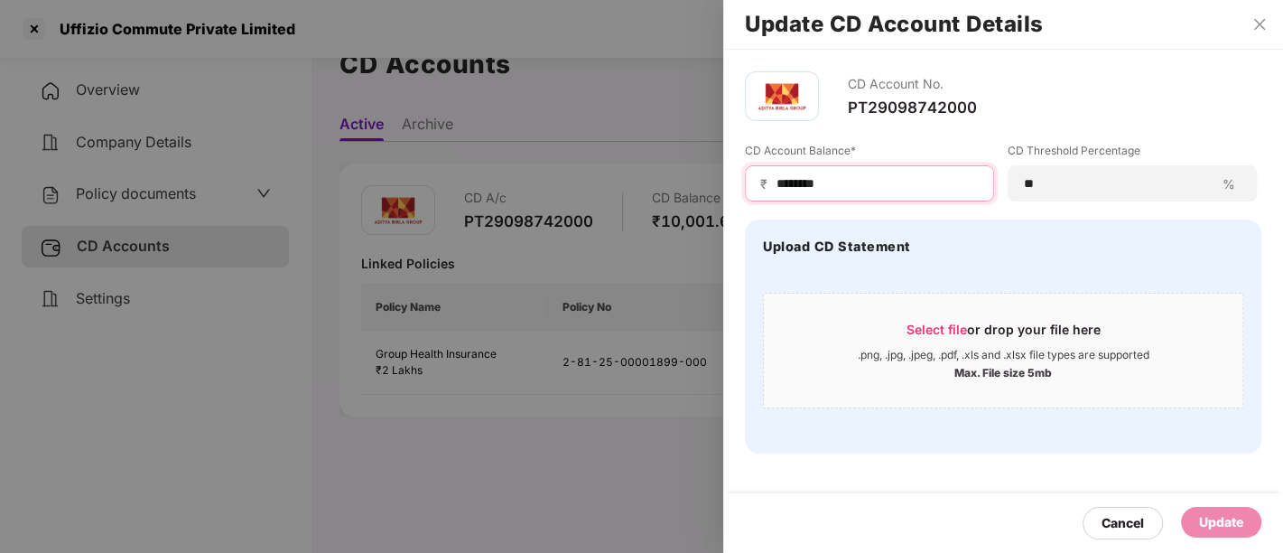
drag, startPoint x: 811, startPoint y: 179, endPoint x: 792, endPoint y: 183, distance: 19.5
click at [792, 183] on input "********" at bounding box center [877, 183] width 204 height 19
type input "********"
click at [1208, 523] on div "Update" at bounding box center [1221, 522] width 44 height 20
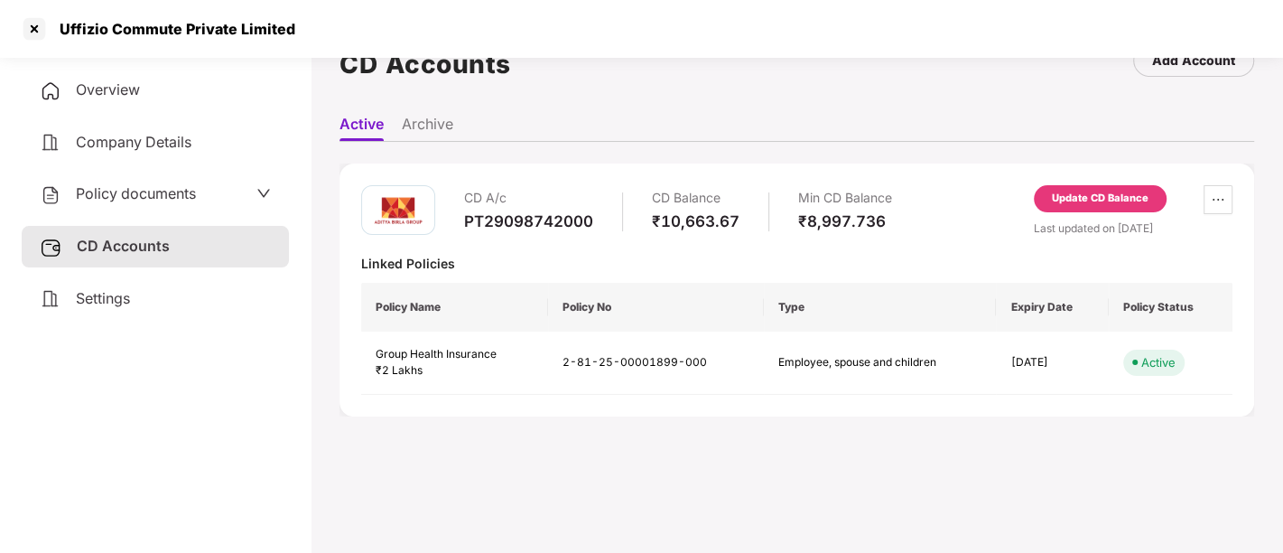
scroll to position [0, 0]
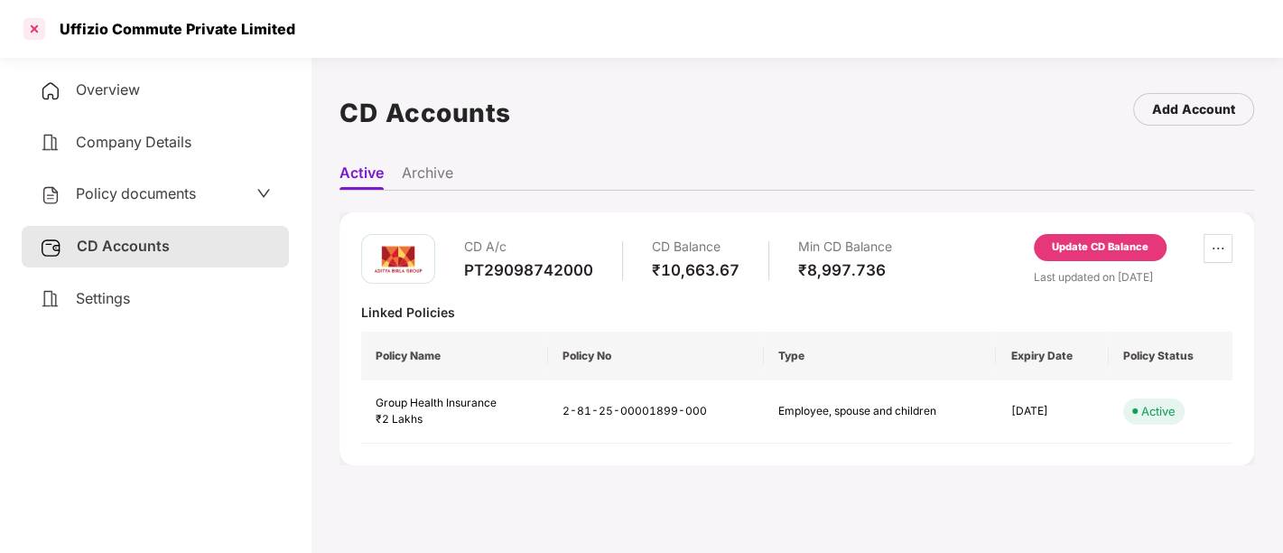
click at [25, 22] on div at bounding box center [34, 28] width 29 height 29
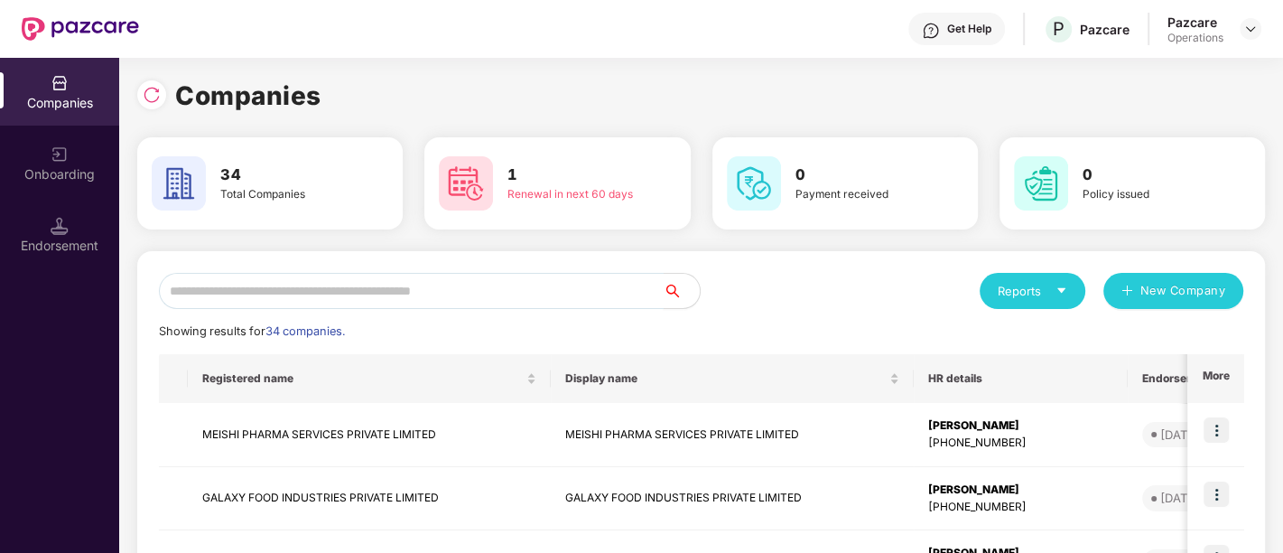
click at [446, 290] on input "text" at bounding box center [411, 291] width 505 height 36
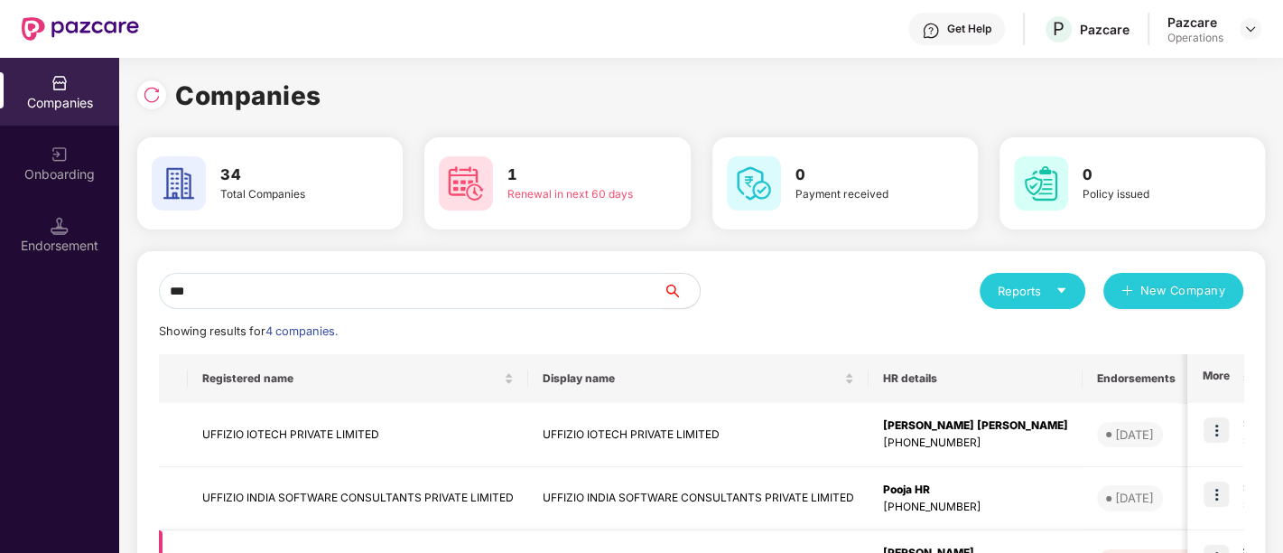
type input "***"
